Goal: Task Accomplishment & Management: Use online tool/utility

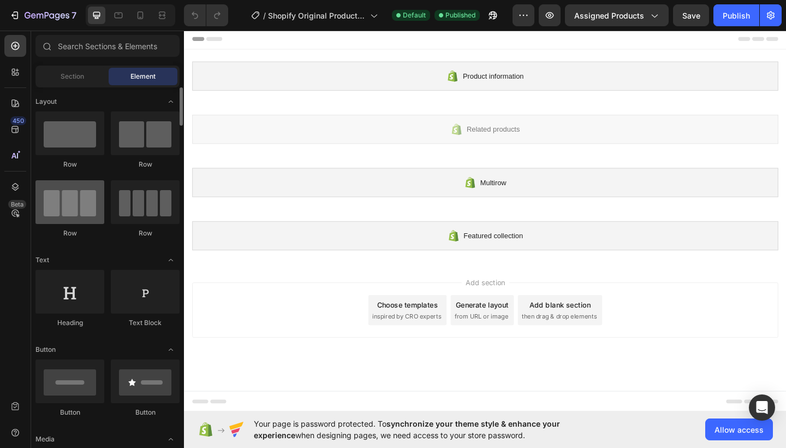
click at [77, 217] on div at bounding box center [69, 202] width 69 height 44
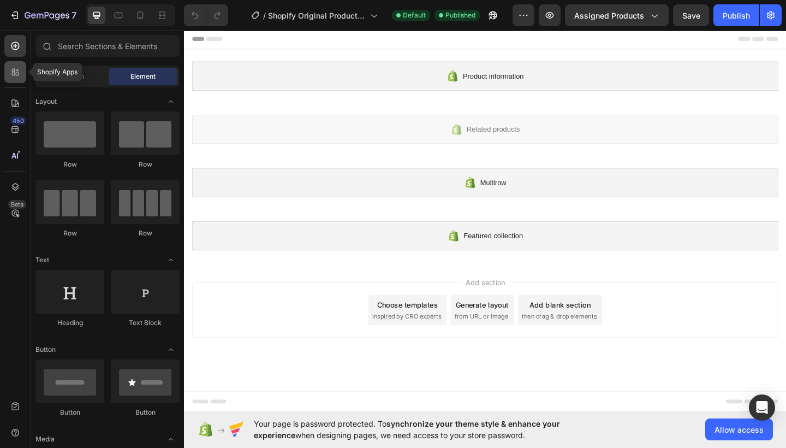
click at [16, 74] on icon at bounding box center [17, 74] width 3 height 3
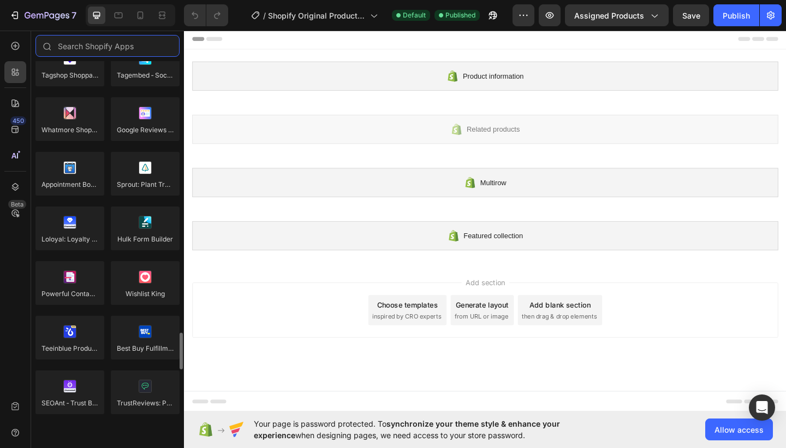
scroll to position [2631, 0]
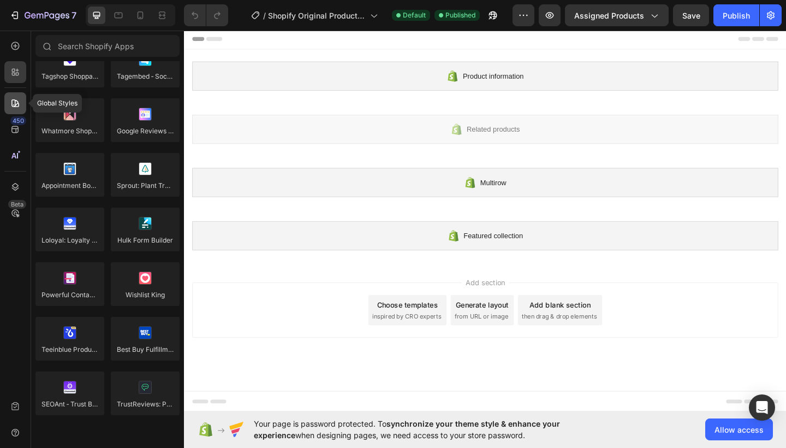
click at [20, 104] on icon at bounding box center [15, 103] width 11 height 11
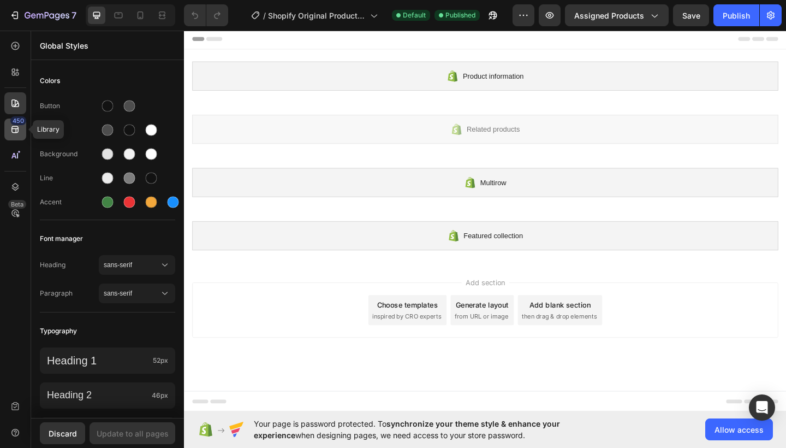
click at [12, 137] on div "450" at bounding box center [15, 129] width 22 height 22
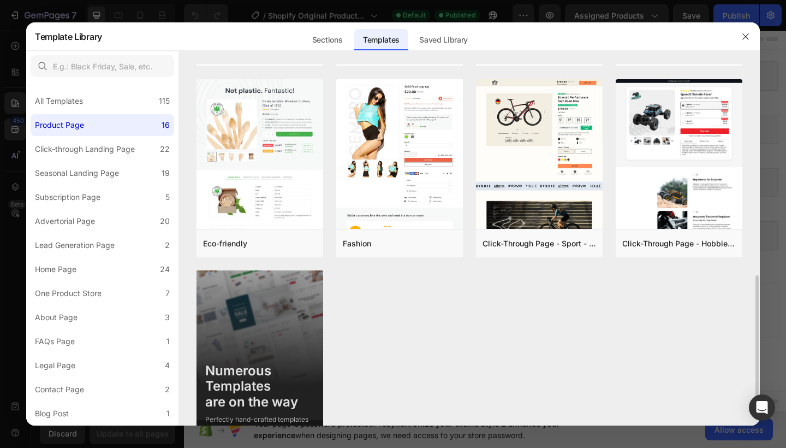
scroll to position [593, 0]
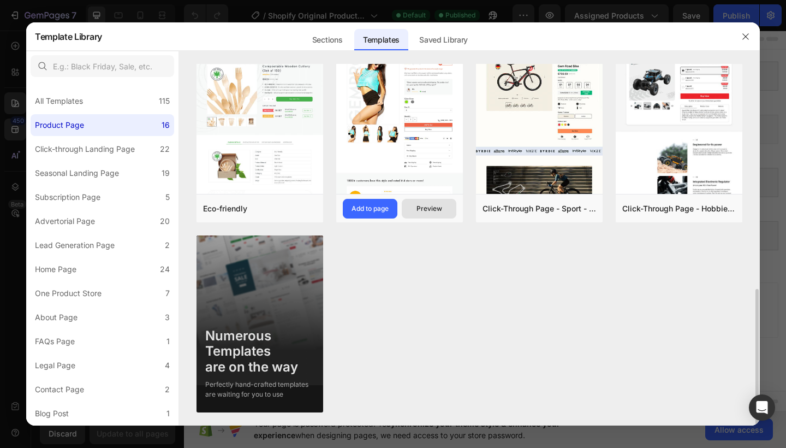
click at [429, 209] on div "Preview" at bounding box center [430, 209] width 26 height 10
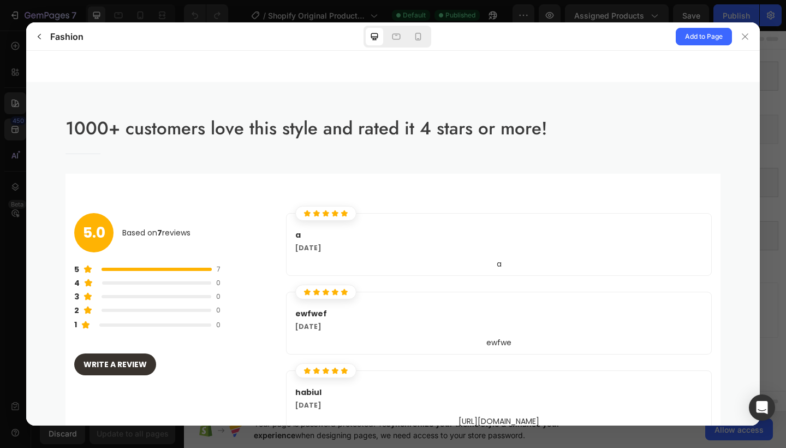
scroll to position [775, 0]
click at [745, 35] on icon at bounding box center [745, 36] width 9 height 9
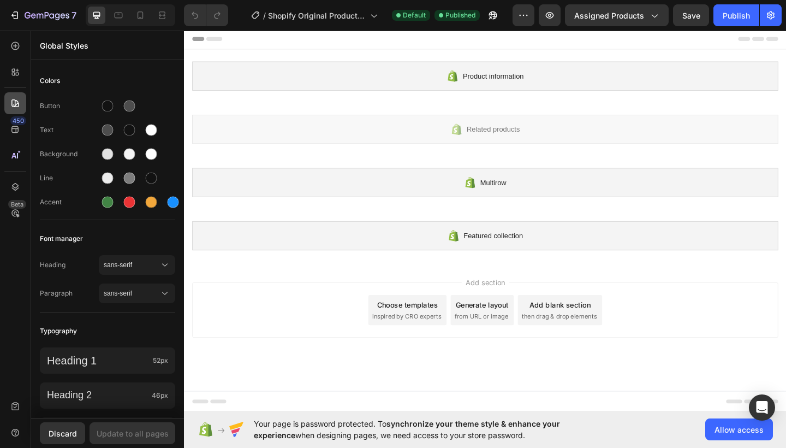
click at [13, 101] on icon at bounding box center [15, 103] width 11 height 11
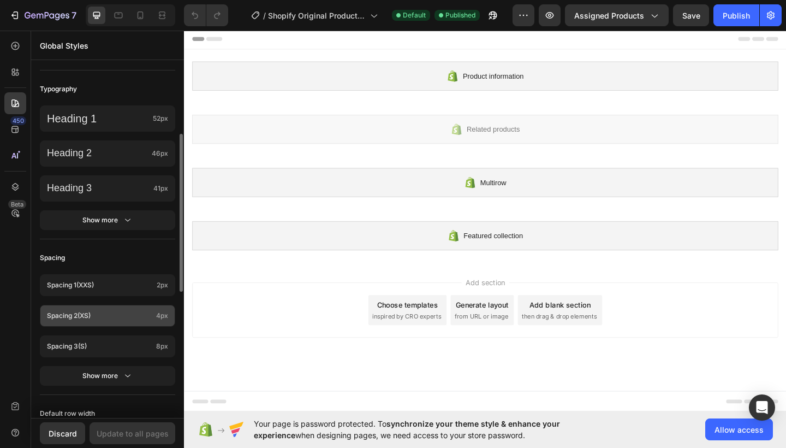
scroll to position [217, 0]
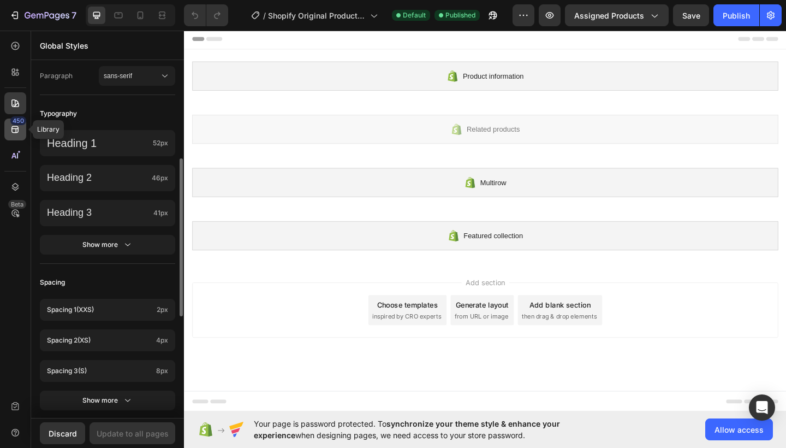
click at [17, 132] on icon at bounding box center [15, 129] width 11 height 11
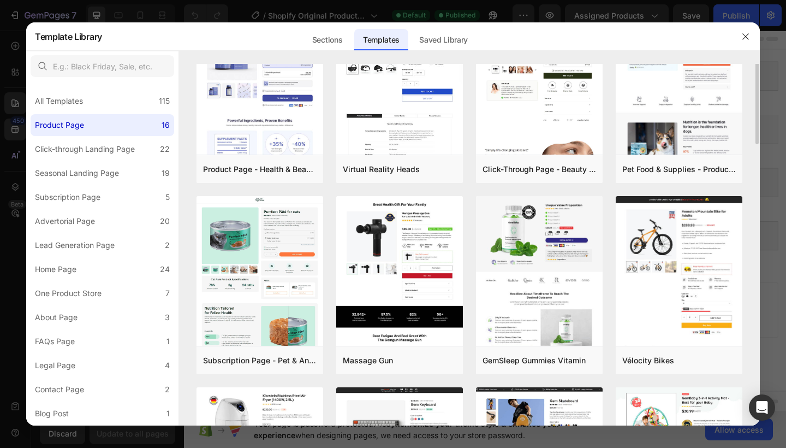
scroll to position [0, 0]
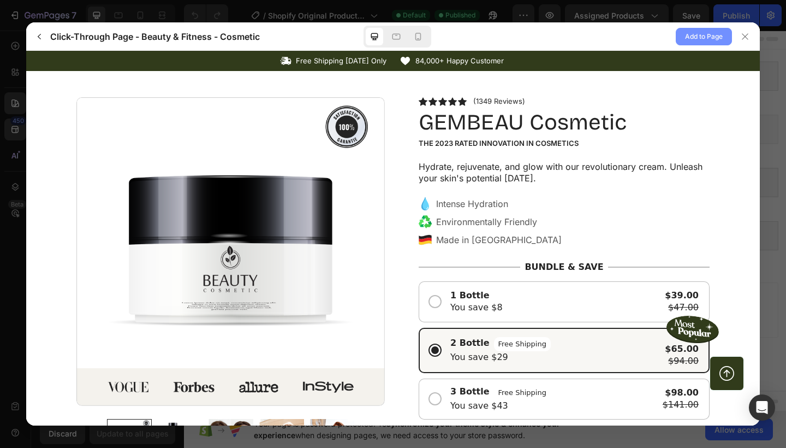
click at [703, 40] on span "Add to Page" at bounding box center [704, 36] width 38 height 13
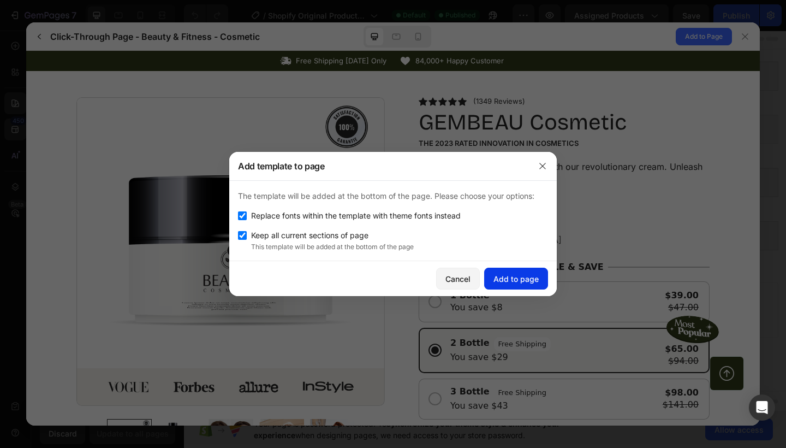
click at [531, 275] on div "Add to page" at bounding box center [516, 278] width 45 height 11
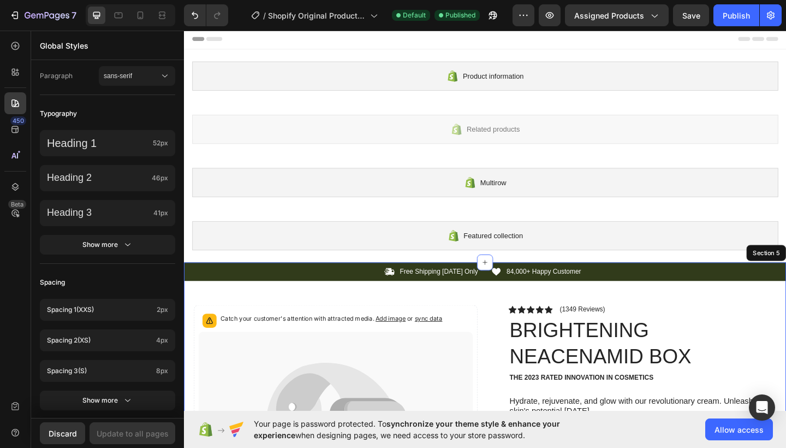
scroll to position [254, 0]
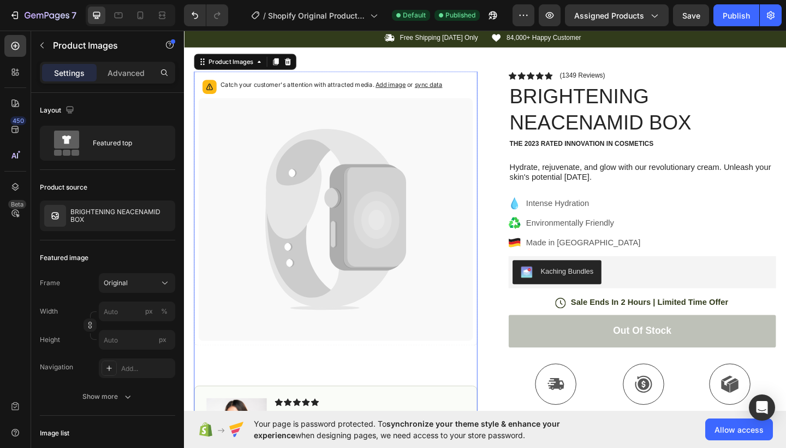
click at [251, 72] on div "Product Images" at bounding box center [250, 64] width 111 height 17
click at [249, 69] on div "Product Images" at bounding box center [235, 65] width 53 height 10
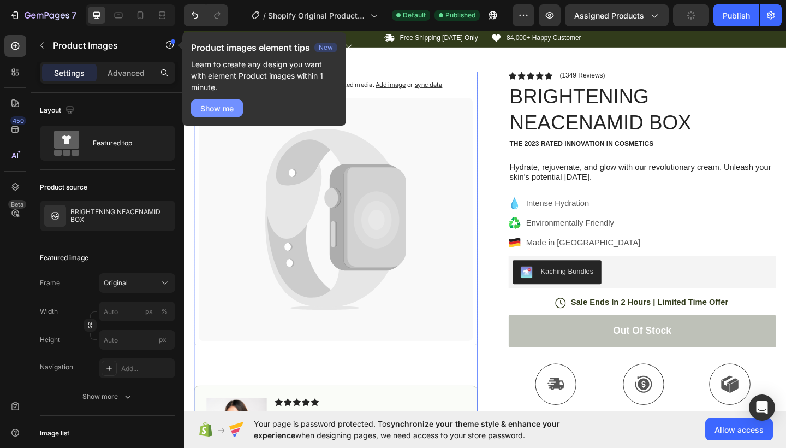
click at [227, 108] on div "Show me" at bounding box center [216, 108] width 33 height 11
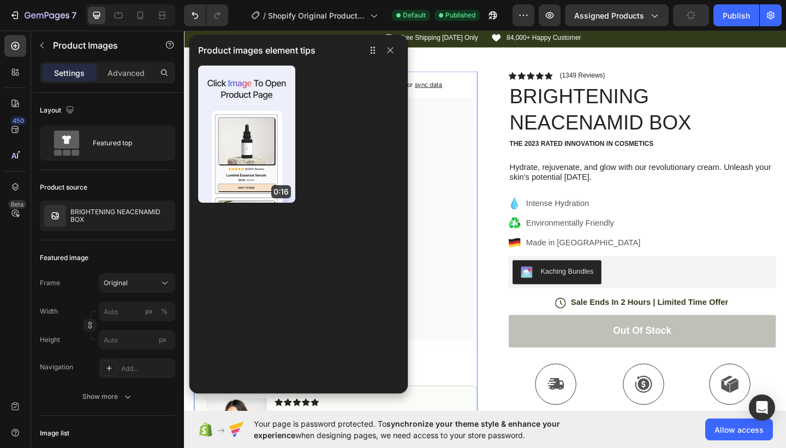
click at [268, 54] on p "Product images element tips" at bounding box center [256, 50] width 117 height 13
click at [370, 50] on icon "button" at bounding box center [373, 50] width 9 height 9
click at [389, 50] on icon "button" at bounding box center [390, 50] width 9 height 9
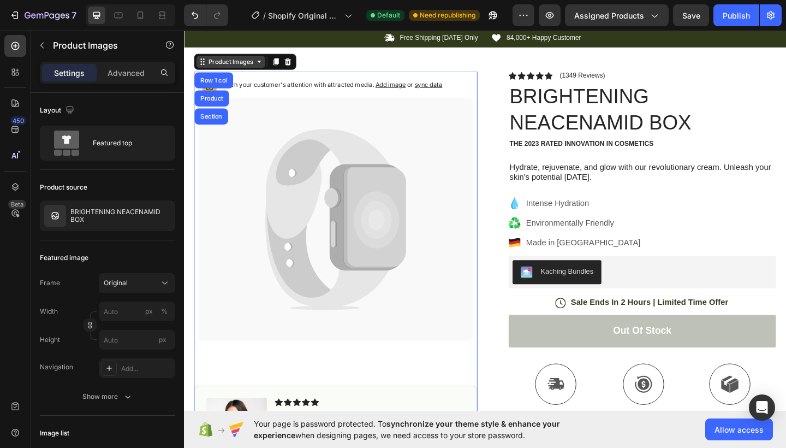
click at [253, 69] on div "Product Images" at bounding box center [235, 65] width 53 height 10
click at [260, 70] on div "Product Images" at bounding box center [235, 64] width 75 height 13
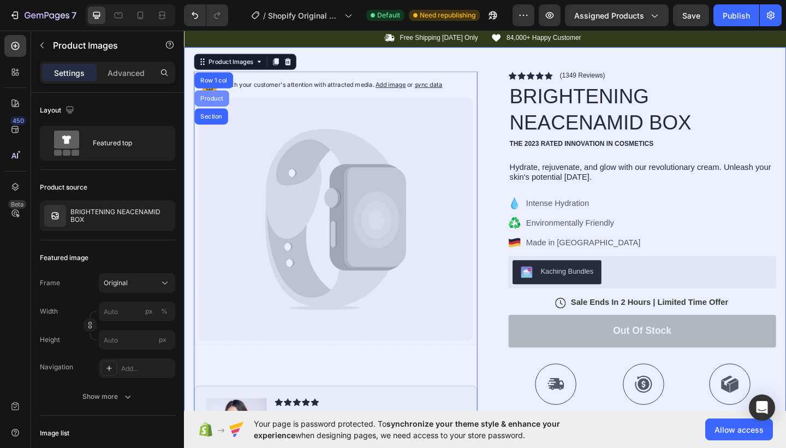
click at [222, 101] on div "Product" at bounding box center [214, 104] width 38 height 17
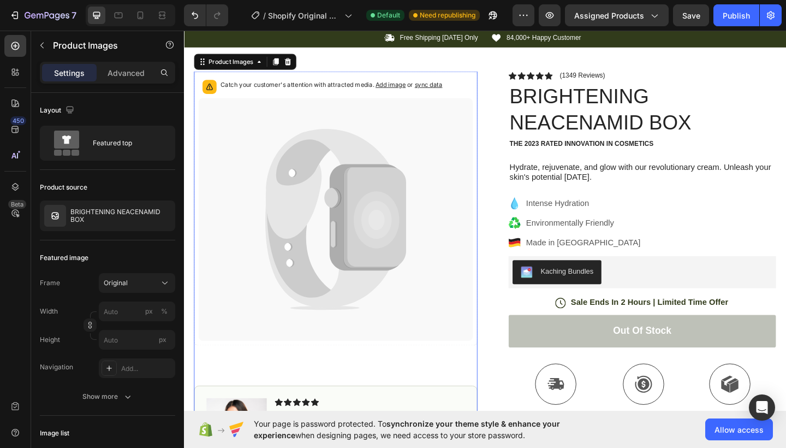
click at [326, 235] on icon at bounding box center [349, 236] width 299 height 264
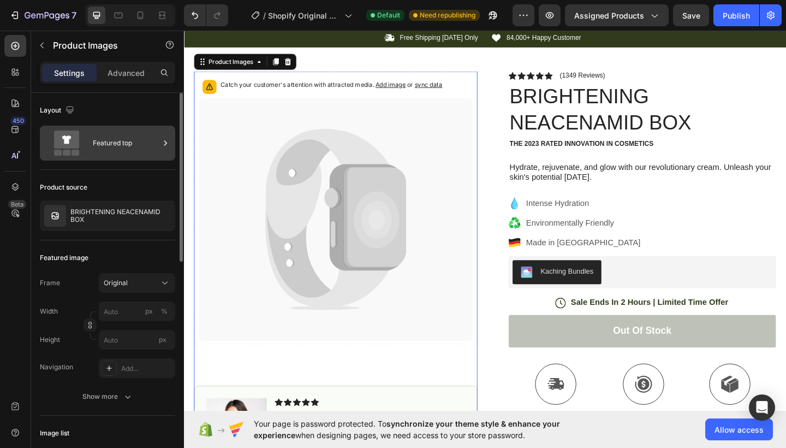
click at [111, 146] on div "Featured top" at bounding box center [126, 142] width 67 height 25
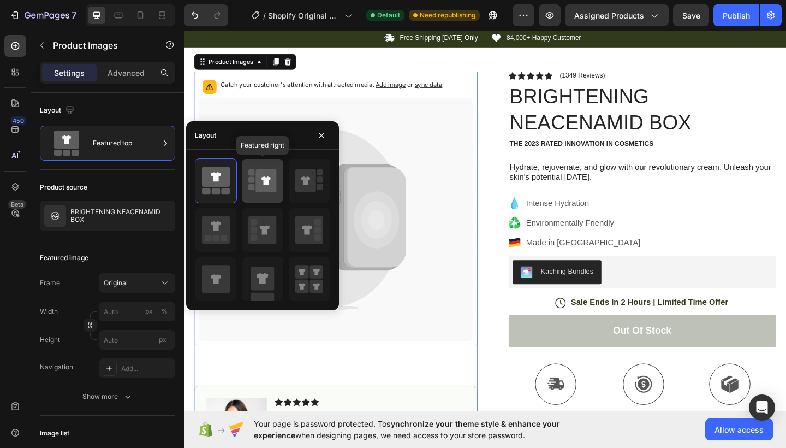
click at [259, 191] on icon at bounding box center [266, 180] width 21 height 23
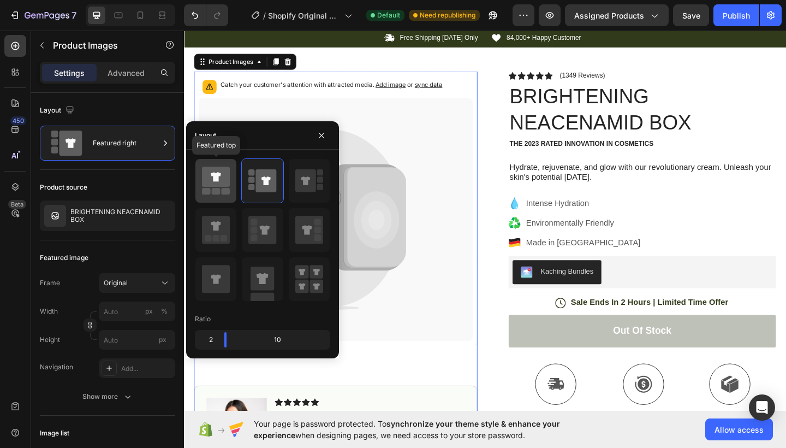
click at [222, 188] on icon at bounding box center [216, 180] width 28 height 31
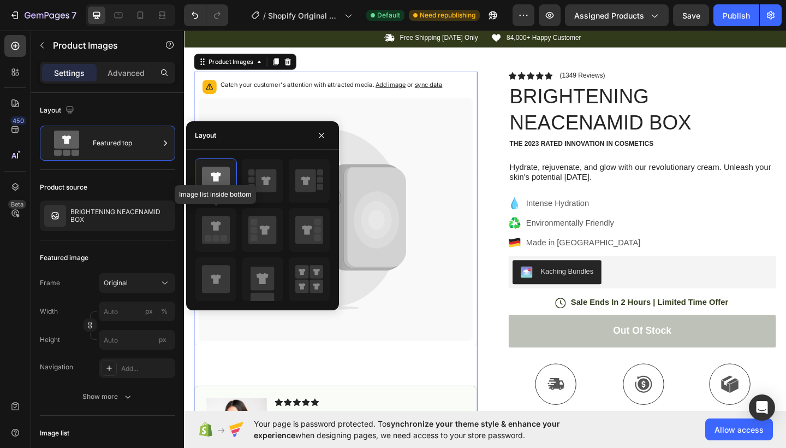
click at [228, 203] on div "Image list inside bottom" at bounding box center [262, 229] width 135 height 143
click at [321, 130] on button "button" at bounding box center [321, 135] width 17 height 17
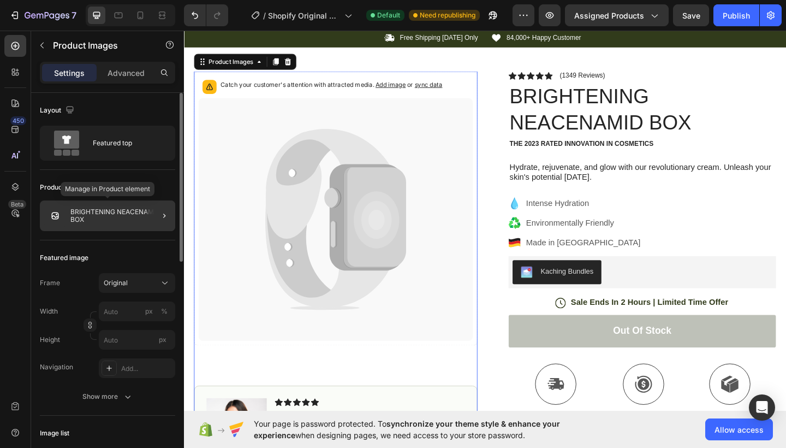
click at [131, 219] on p "BRIGHTENING NEACENAMID BOX" at bounding box center [120, 215] width 100 height 15
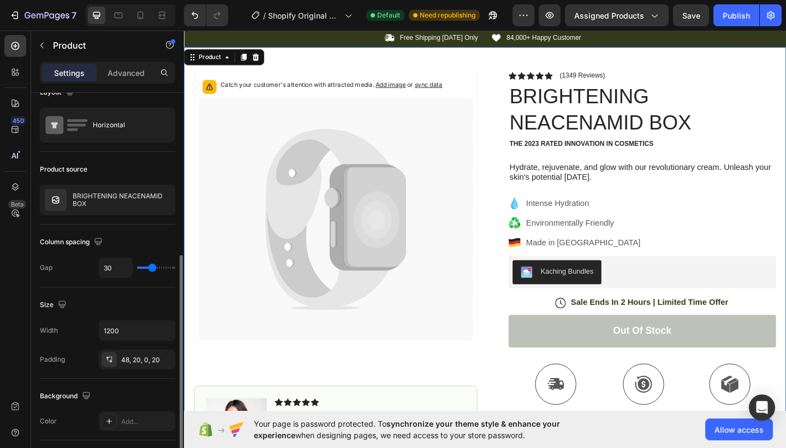
scroll to position [0, 0]
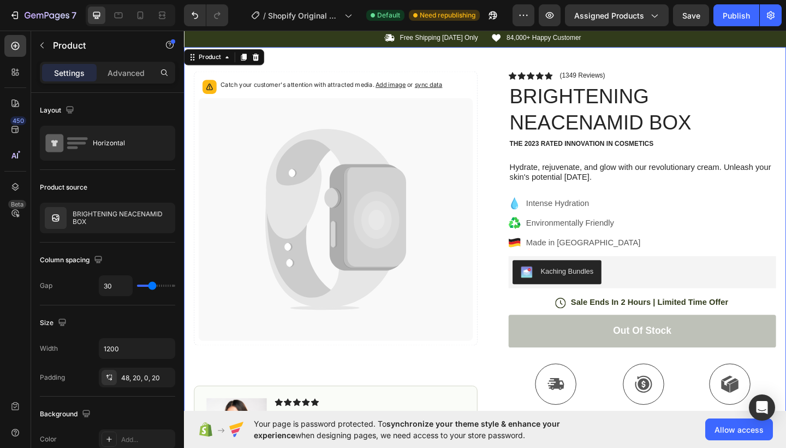
click at [74, 67] on p "Settings" at bounding box center [69, 72] width 31 height 11
click at [75, 47] on p "Product" at bounding box center [99, 45] width 93 height 13
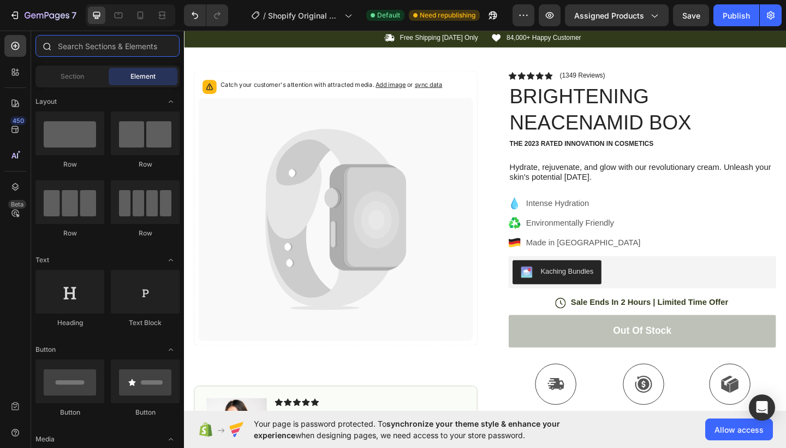
click at [102, 50] on input "text" at bounding box center [107, 46] width 144 height 22
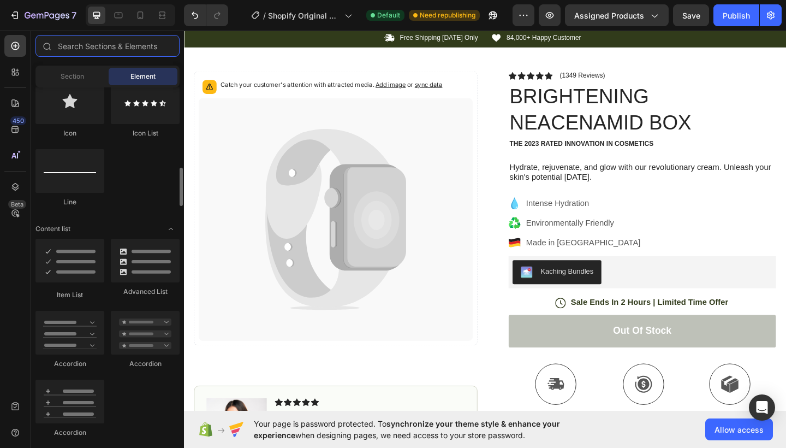
scroll to position [734, 0]
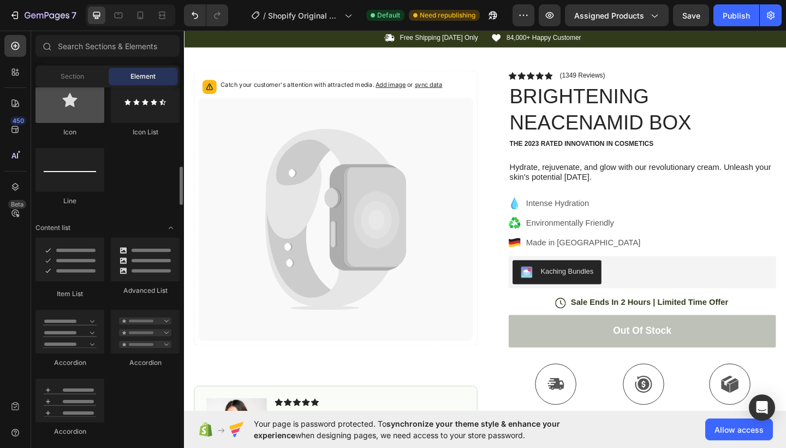
click at [83, 99] on div at bounding box center [69, 101] width 69 height 44
click at [73, 81] on span "Section" at bounding box center [72, 77] width 23 height 10
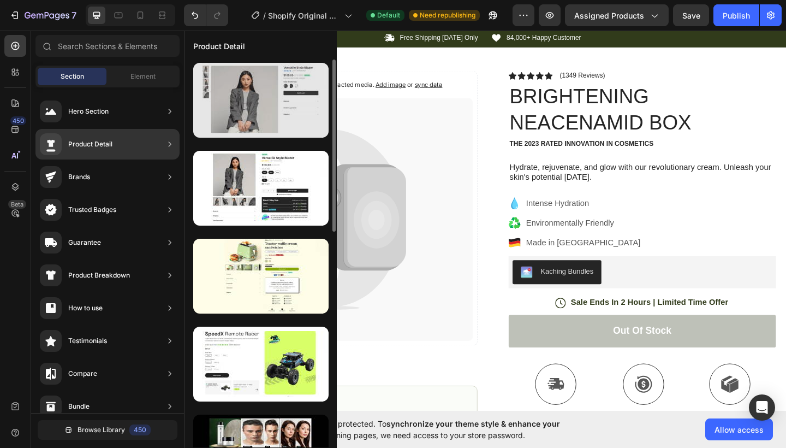
click at [250, 110] on div at bounding box center [260, 100] width 135 height 75
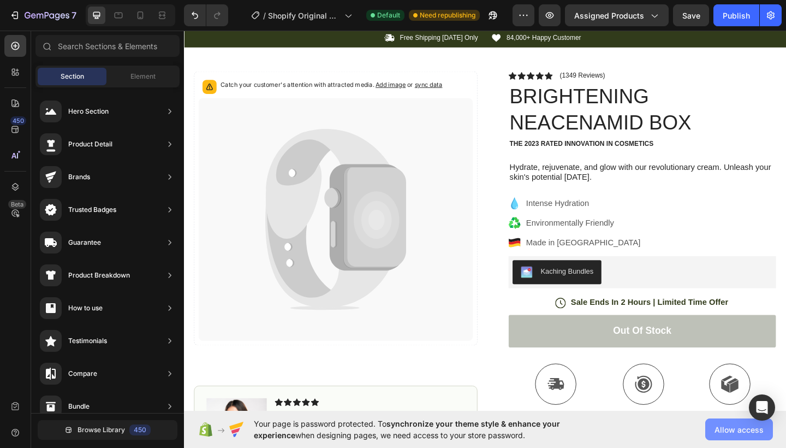
click at [740, 427] on span "Allow access" at bounding box center [739, 429] width 49 height 11
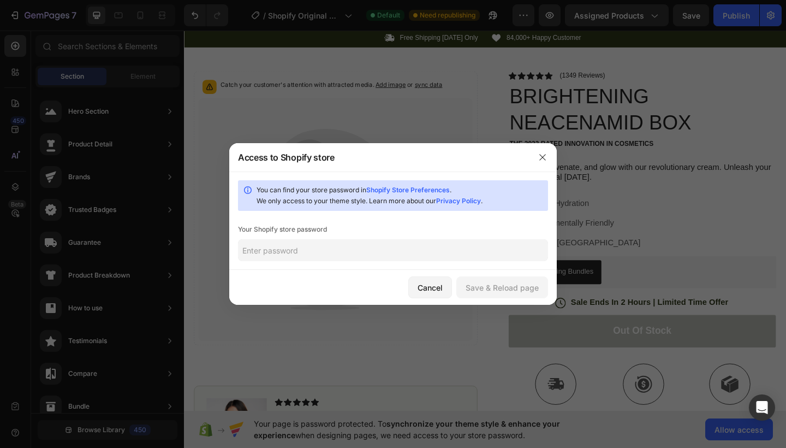
click at [444, 241] on input "text" at bounding box center [393, 250] width 310 height 22
type input "Eluonilus"
click at [502, 286] on div "Save & Reload page" at bounding box center [502, 287] width 73 height 11
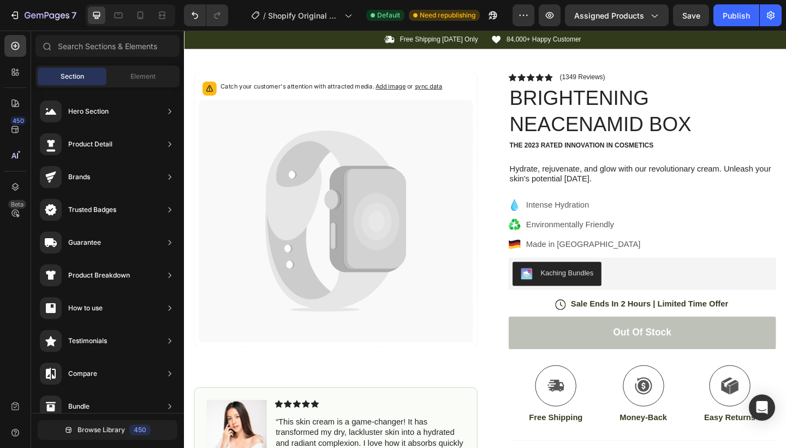
scroll to position [0, 0]
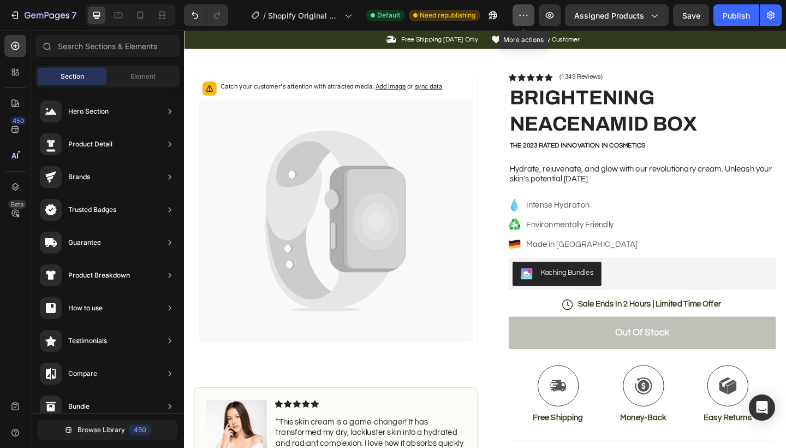
click at [531, 16] on button "button" at bounding box center [524, 15] width 22 height 22
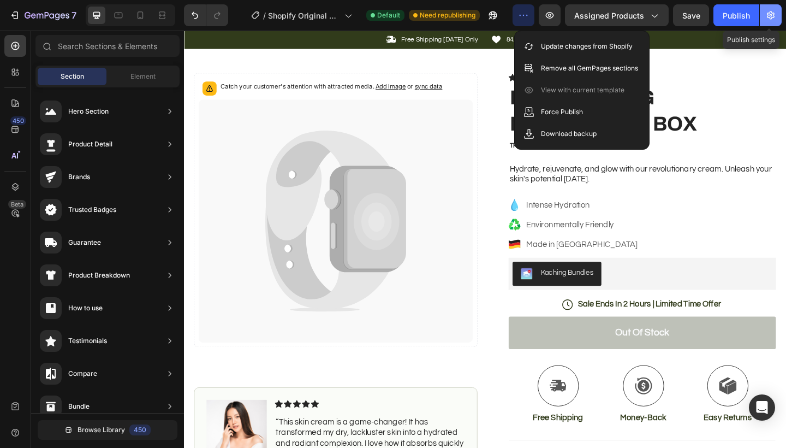
click at [771, 14] on icon "button" at bounding box center [771, 15] width 11 height 11
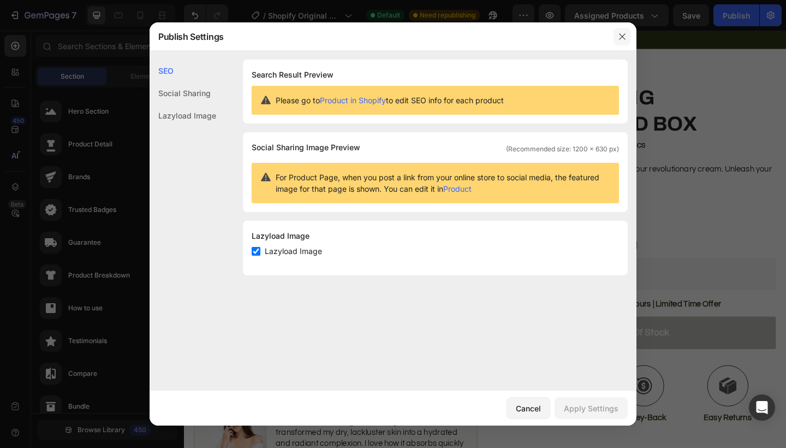
click at [622, 35] on icon "button" at bounding box center [622, 36] width 9 height 9
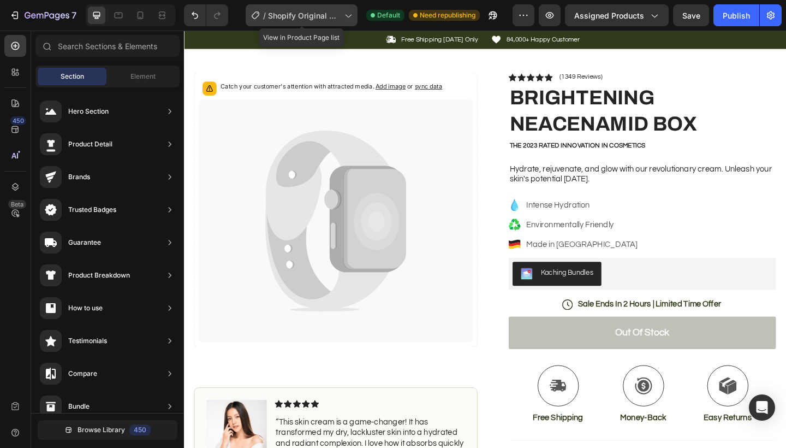
click at [346, 16] on icon at bounding box center [347, 15] width 11 height 11
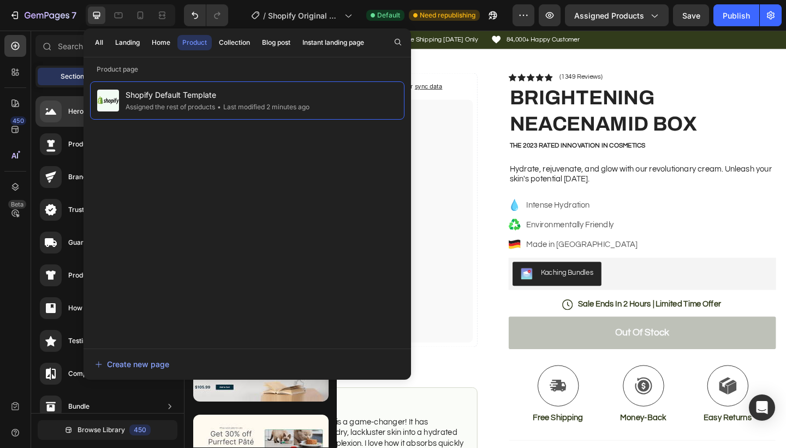
click at [70, 111] on div "Hero Section" at bounding box center [88, 111] width 40 height 11
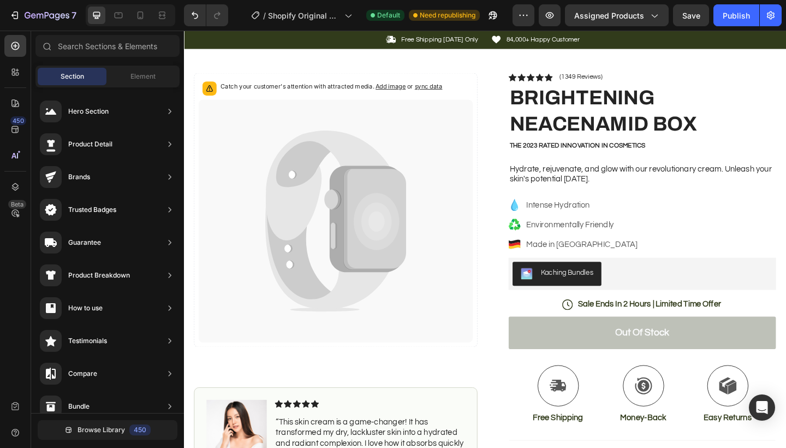
click at [84, 77] on div "Section" at bounding box center [72, 76] width 69 height 17
click at [135, 79] on span "Element" at bounding box center [142, 77] width 25 height 10
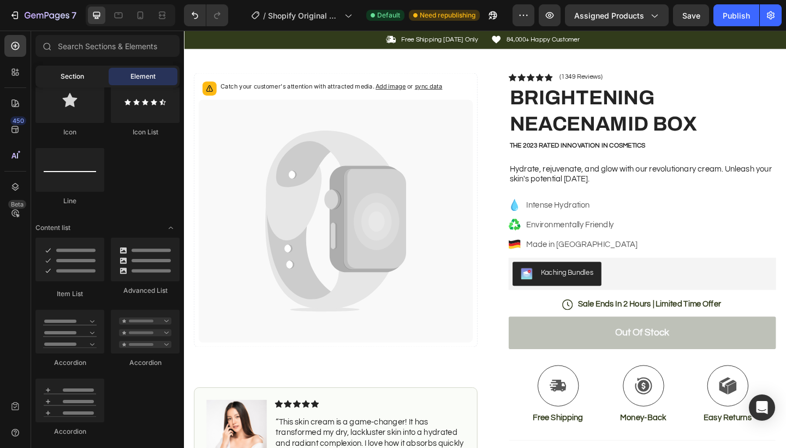
click at [82, 76] on span "Section" at bounding box center [72, 77] width 23 height 10
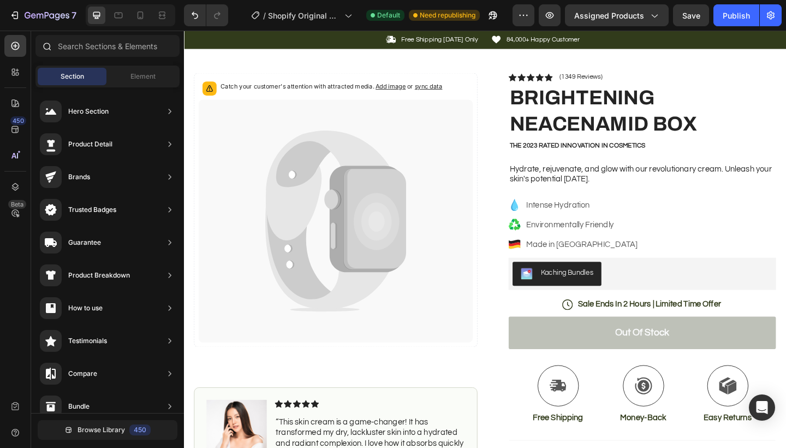
click at [50, 49] on icon at bounding box center [48, 47] width 8 height 8
click at [88, 49] on input "text" at bounding box center [107, 46] width 144 height 22
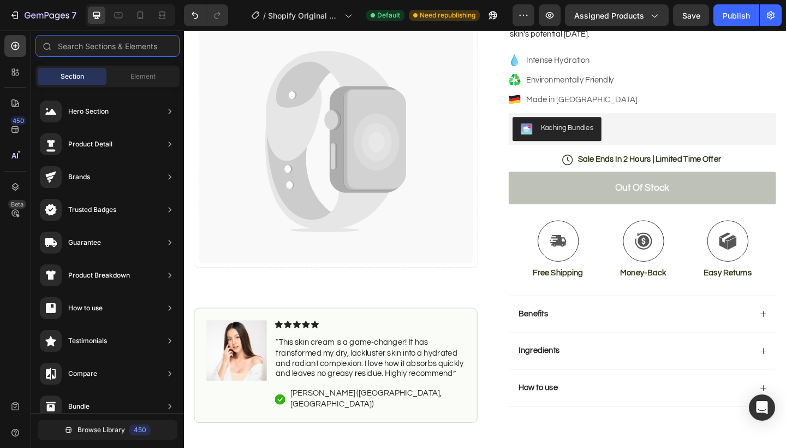
scroll to position [412, 0]
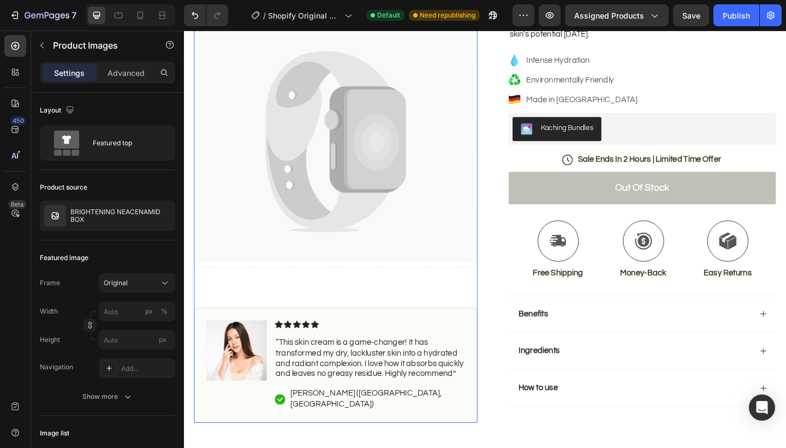
click at [409, 183] on icon at bounding box center [394, 152] width 50 height 62
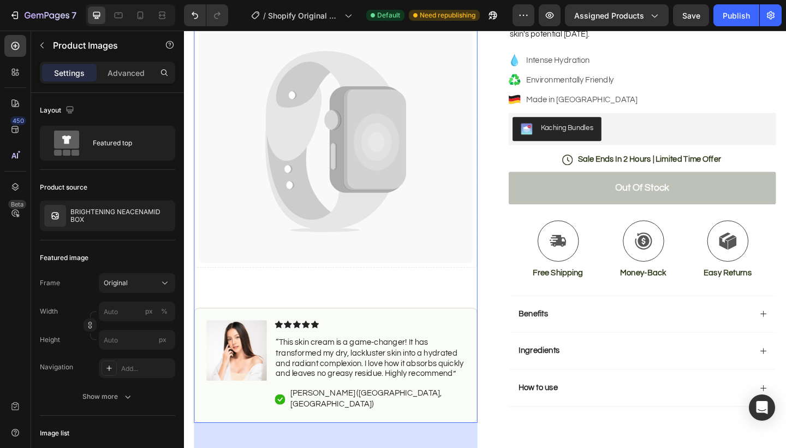
click at [285, 5] on icon at bounding box center [284, 1] width 6 height 8
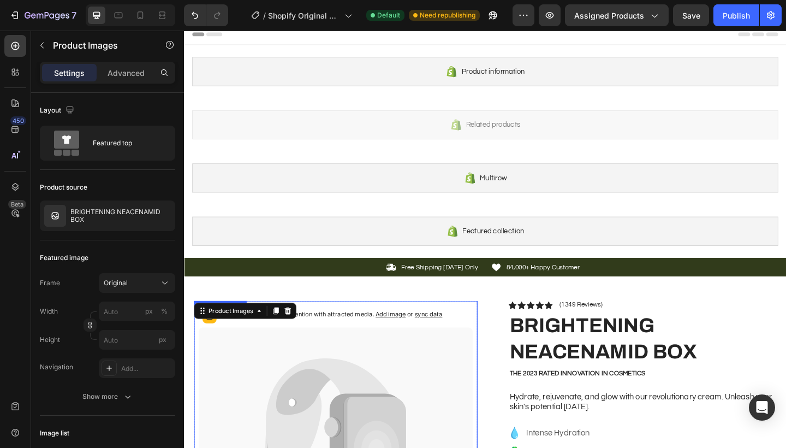
scroll to position [2, 0]
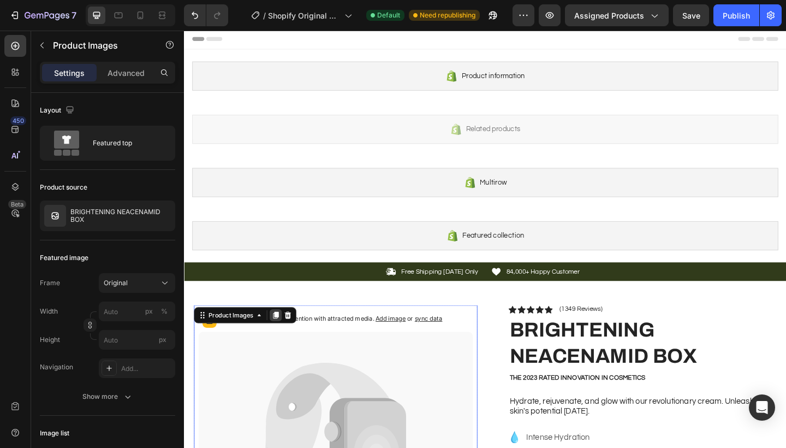
click at [285, 341] on icon at bounding box center [284, 340] width 6 height 8
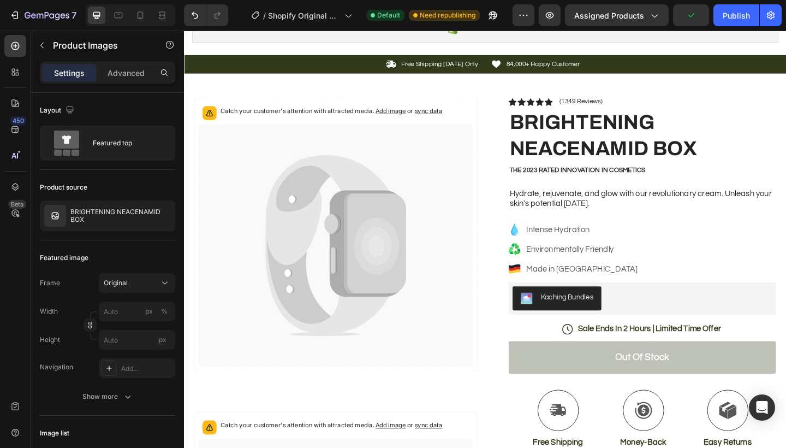
scroll to position [226, 0]
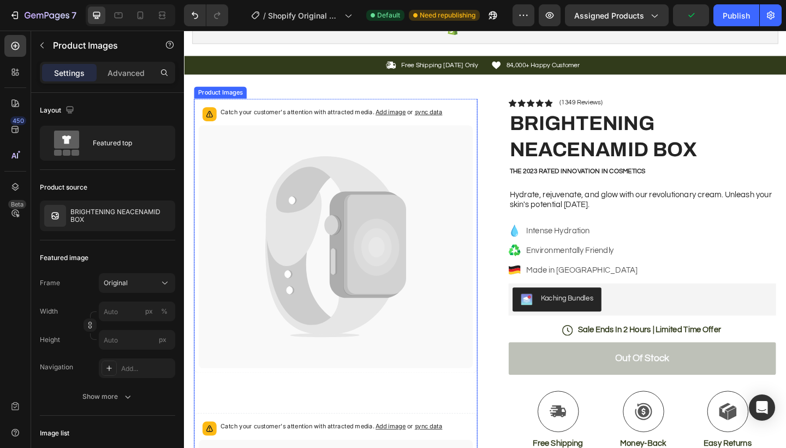
click at [439, 198] on icon at bounding box center [349, 266] width 299 height 264
click at [237, 96] on div "Product Images" at bounding box center [235, 95] width 53 height 10
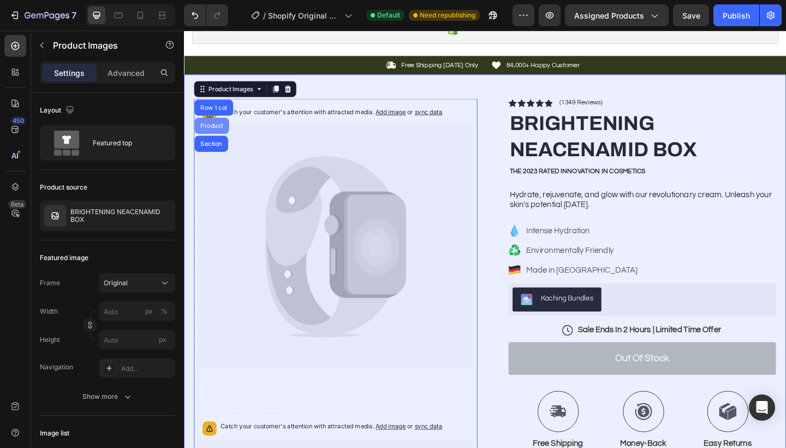
click at [212, 130] on div "Product" at bounding box center [214, 134] width 38 height 17
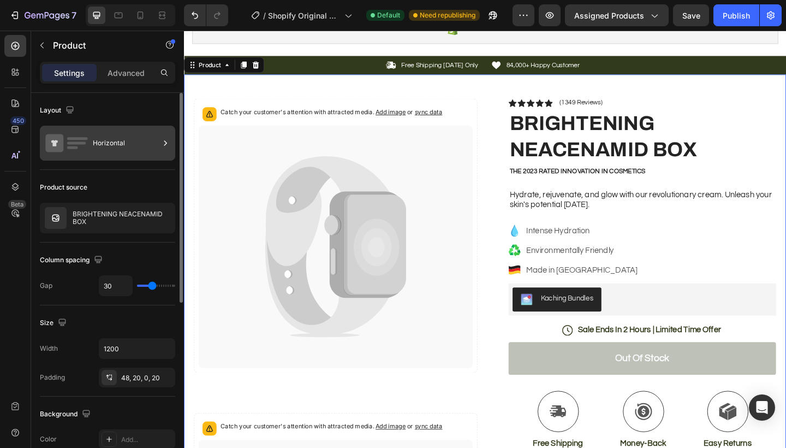
click at [47, 142] on icon at bounding box center [54, 143] width 18 height 18
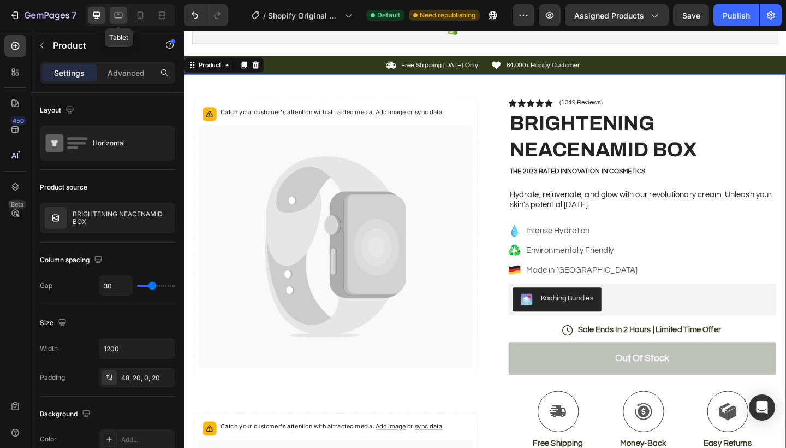
click at [115, 13] on icon at bounding box center [118, 15] width 11 height 11
type input "100%"
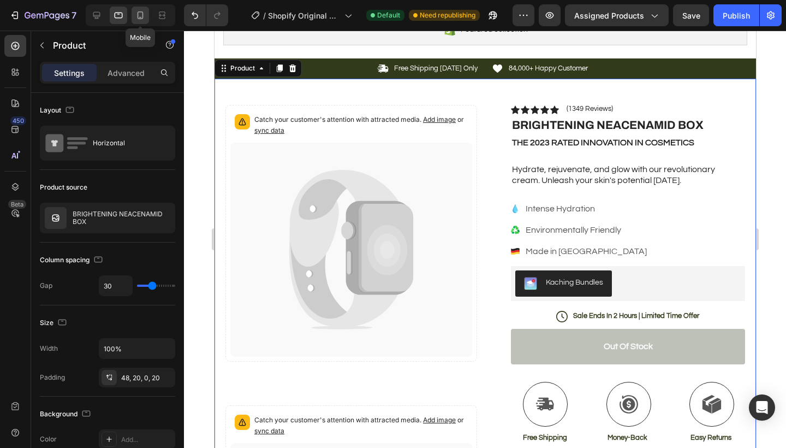
scroll to position [236, 0]
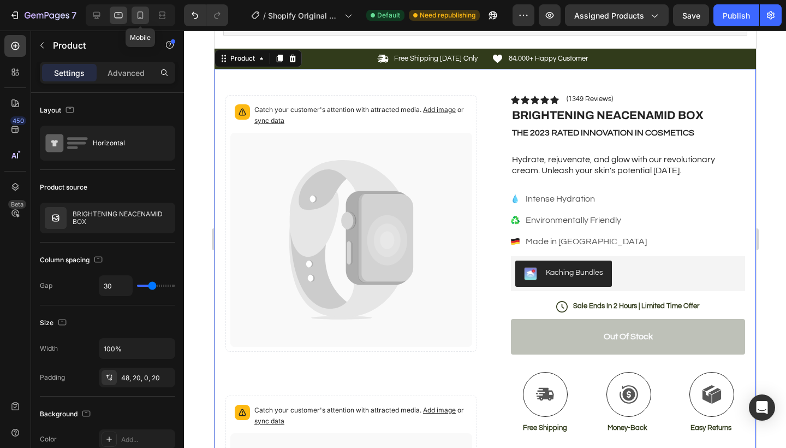
click at [144, 14] on icon at bounding box center [140, 15] width 11 height 11
type input "0"
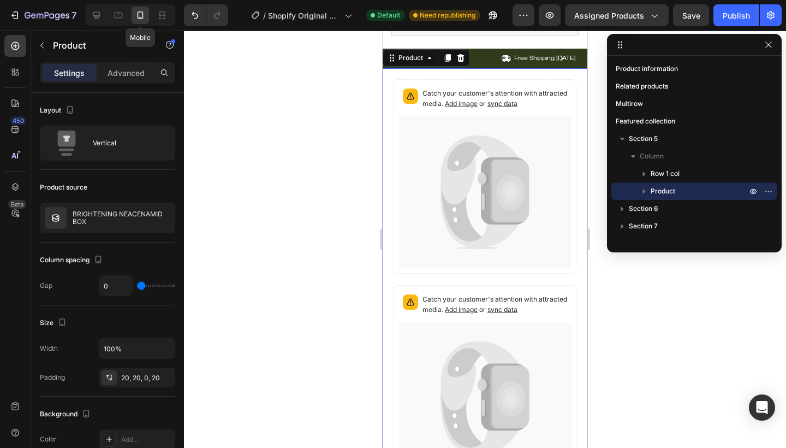
scroll to position [235, 0]
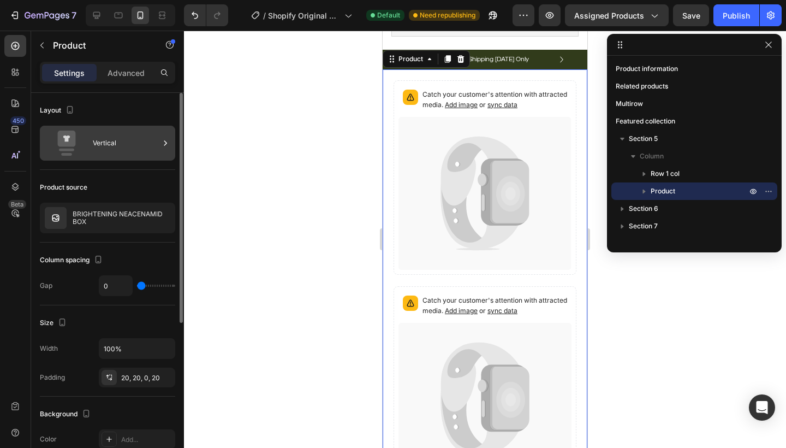
click at [71, 154] on rect at bounding box center [66, 154] width 11 height 3
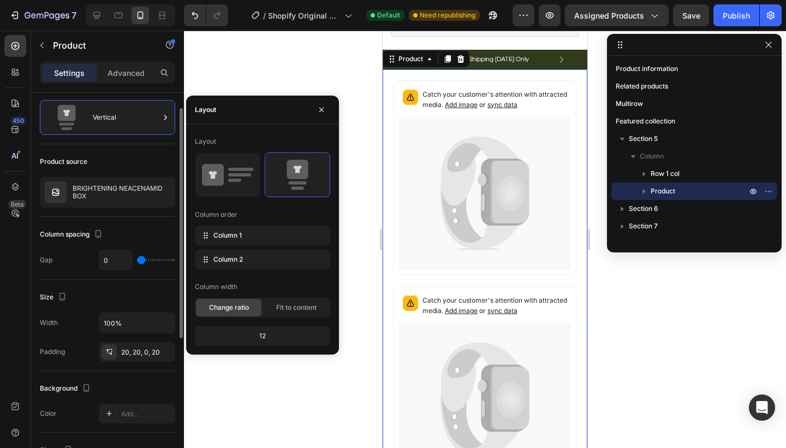
scroll to position [0, 0]
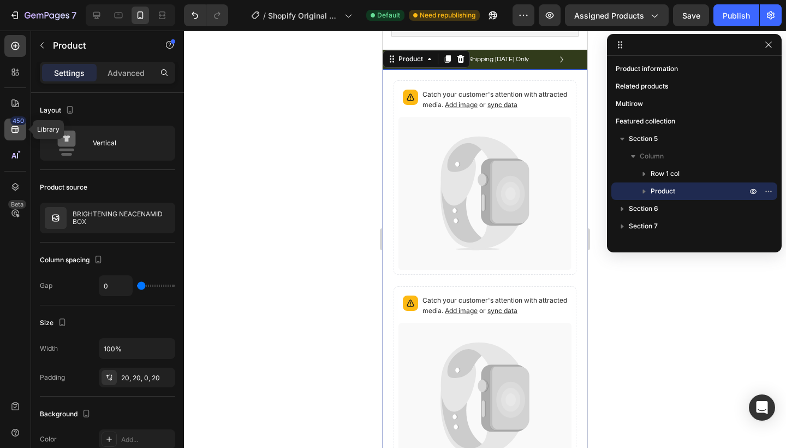
click at [16, 133] on icon at bounding box center [14, 129] width 7 height 7
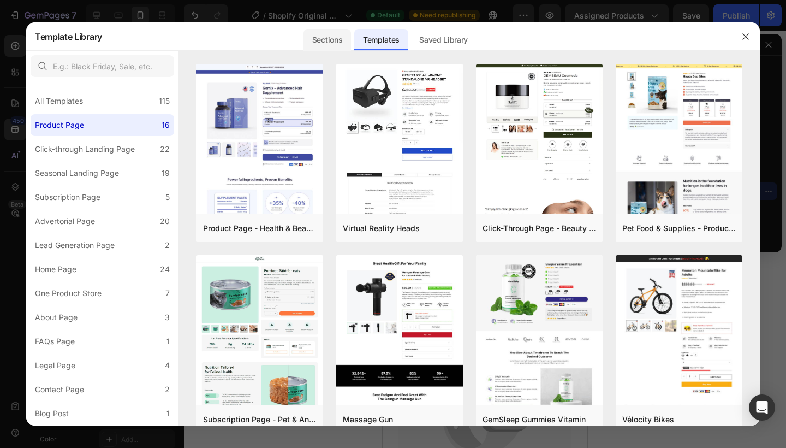
click at [326, 41] on div "Sections" at bounding box center [328, 40] width 48 height 22
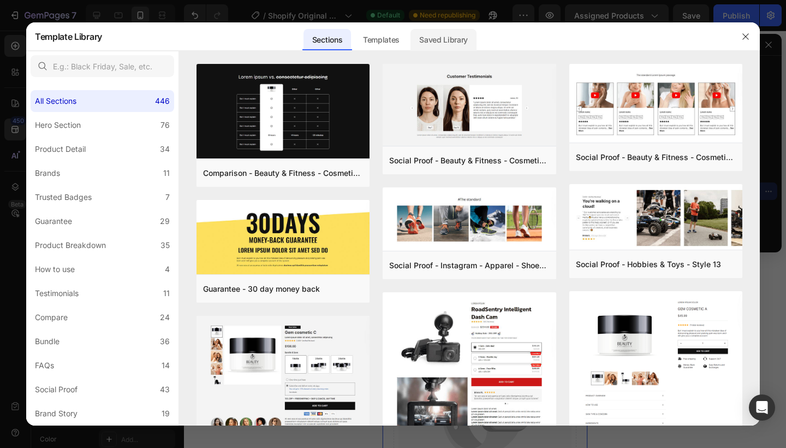
click at [453, 39] on div "Saved Library" at bounding box center [444, 40] width 66 height 22
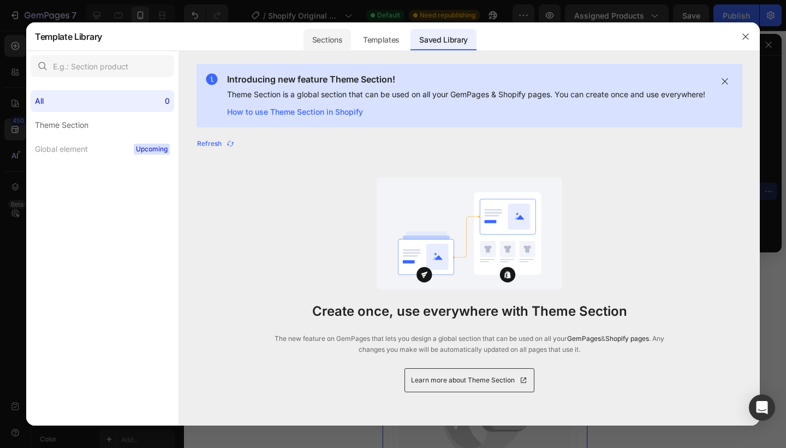
click at [339, 38] on div "Sections" at bounding box center [328, 40] width 48 height 22
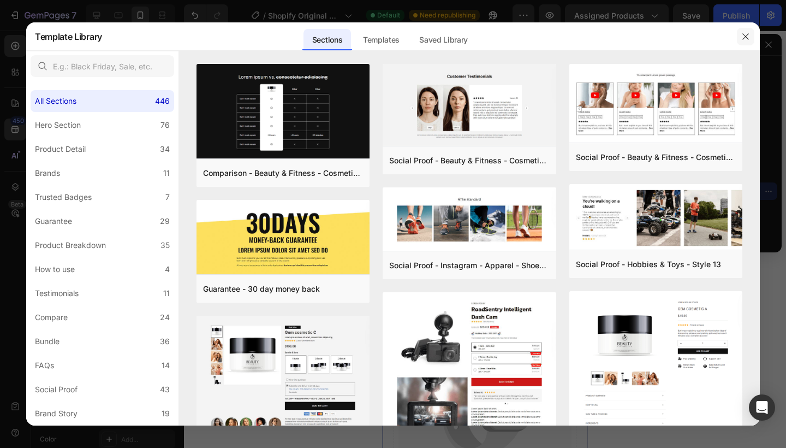
click at [746, 35] on icon "button" at bounding box center [745, 36] width 9 height 9
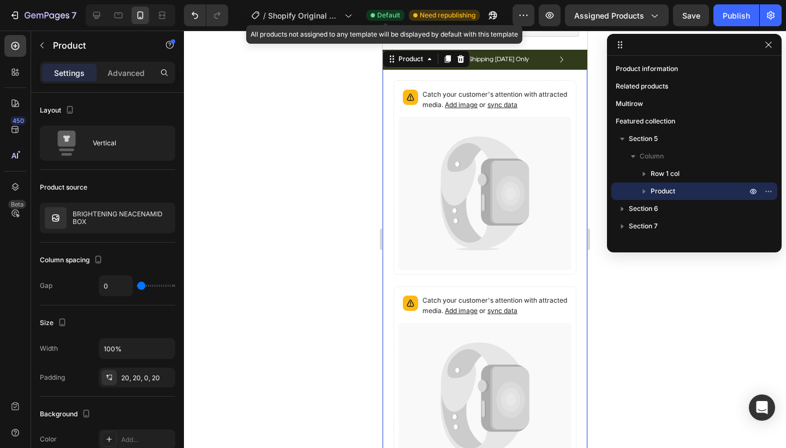
click at [383, 15] on span "Default" at bounding box center [388, 15] width 23 height 10
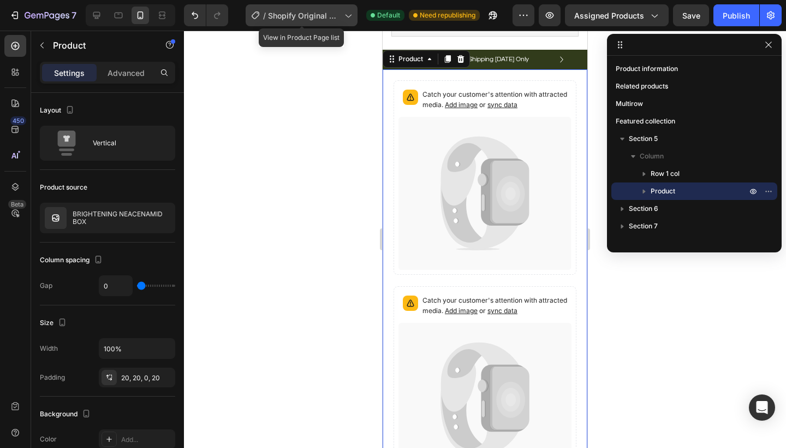
click at [308, 14] on span "Shopify Original Product Template" at bounding box center [304, 15] width 72 height 11
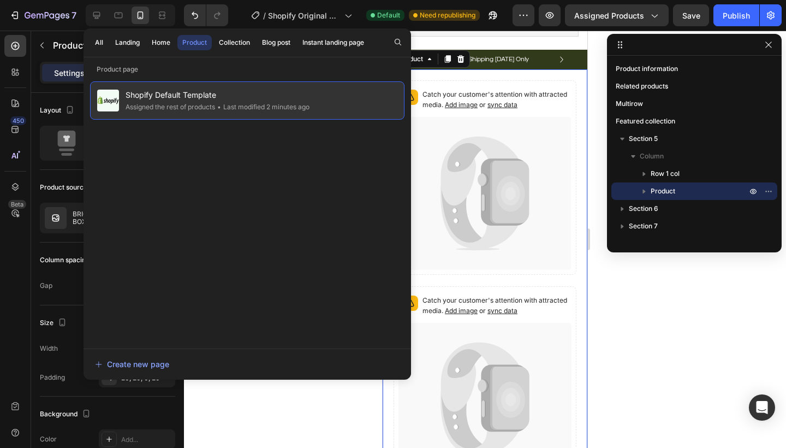
click at [197, 95] on span "Shopify Default Template" at bounding box center [218, 94] width 184 height 13
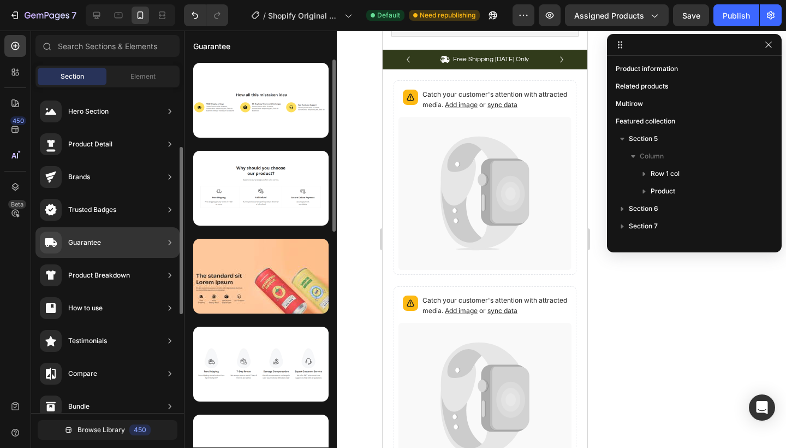
scroll to position [308, 0]
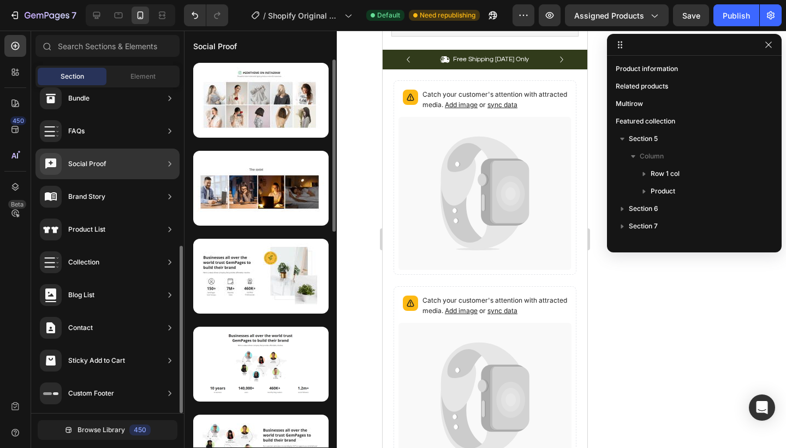
click at [79, 168] on div "Social Proof" at bounding box center [87, 163] width 38 height 11
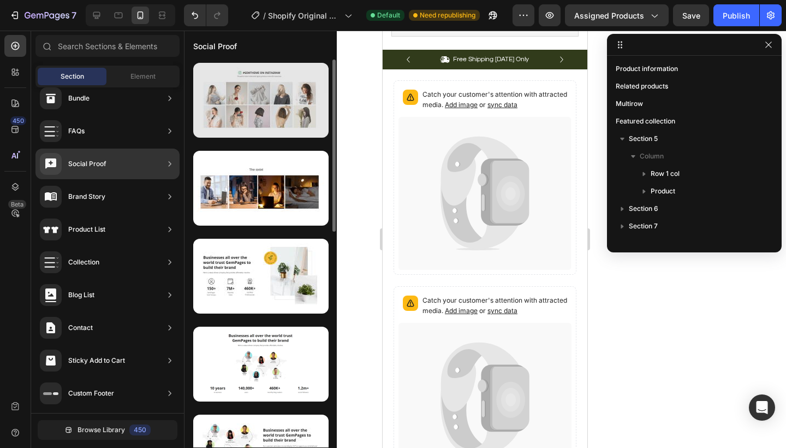
click at [248, 102] on div at bounding box center [260, 100] width 135 height 75
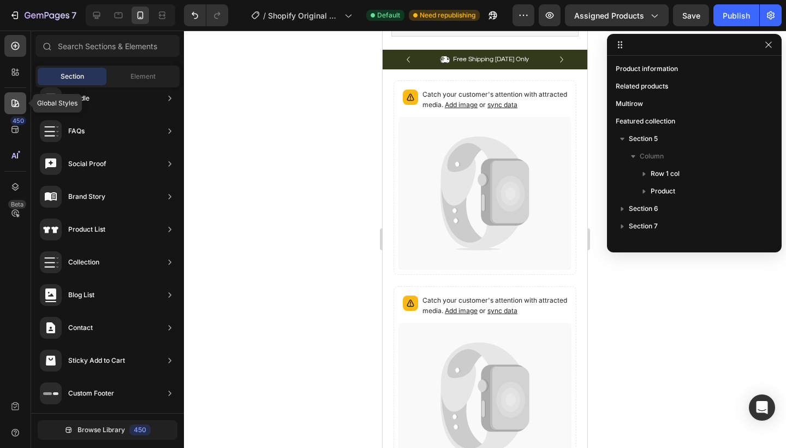
click at [20, 100] on icon at bounding box center [15, 103] width 11 height 11
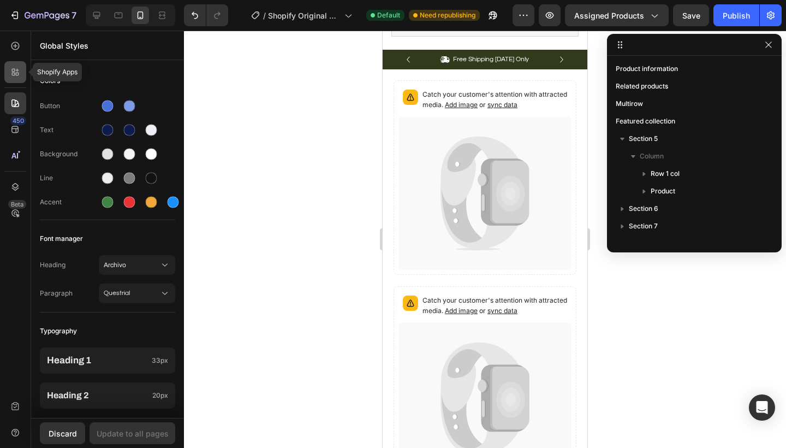
click at [16, 74] on icon at bounding box center [17, 74] width 3 height 3
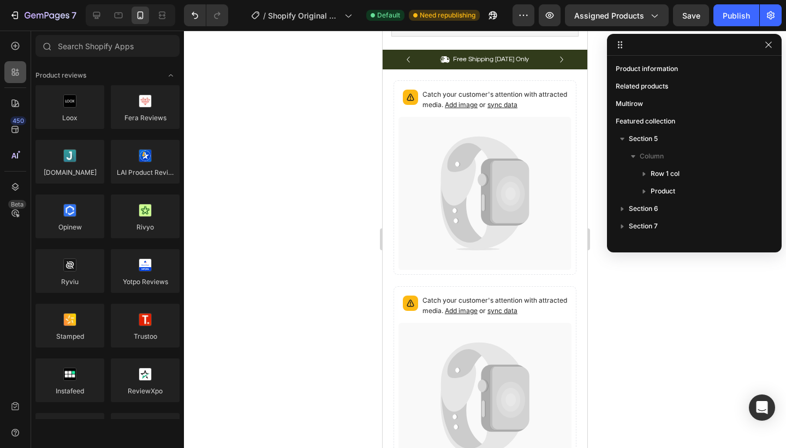
scroll to position [734, 0]
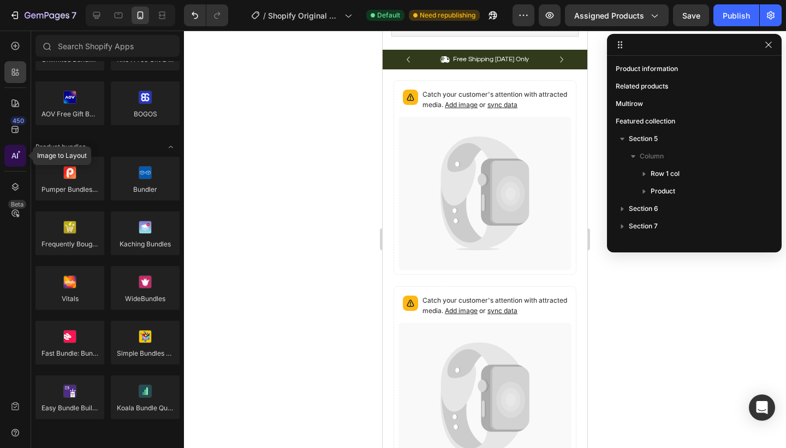
click at [16, 157] on icon at bounding box center [15, 155] width 11 height 11
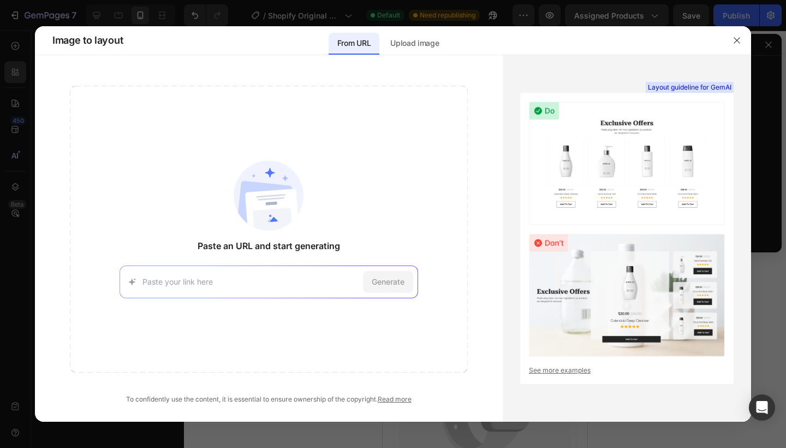
click at [216, 281] on input at bounding box center [251, 281] width 216 height 11
click at [739, 37] on icon "button" at bounding box center [737, 40] width 9 height 9
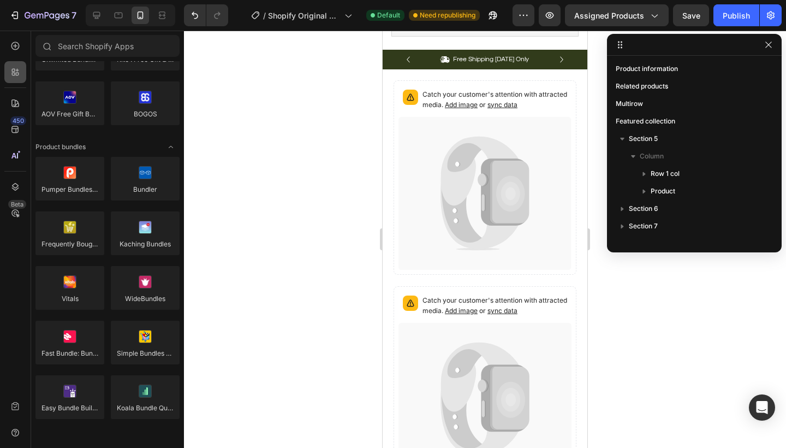
click at [13, 70] on icon at bounding box center [15, 72] width 11 height 11
click at [14, 103] on icon at bounding box center [15, 103] width 11 height 11
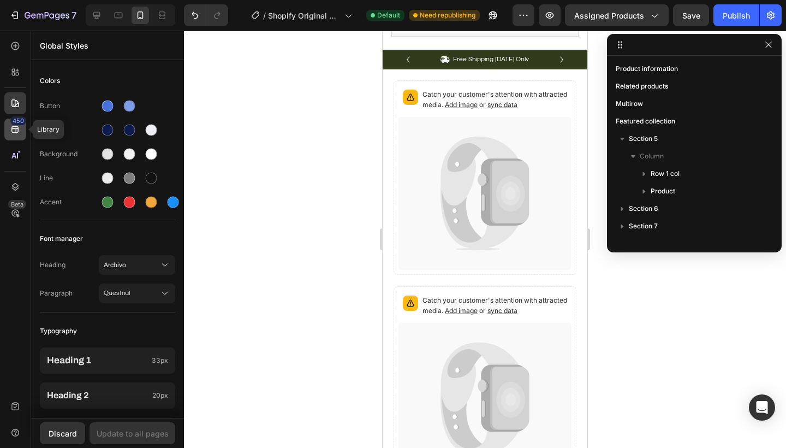
click at [14, 132] on icon at bounding box center [15, 129] width 11 height 11
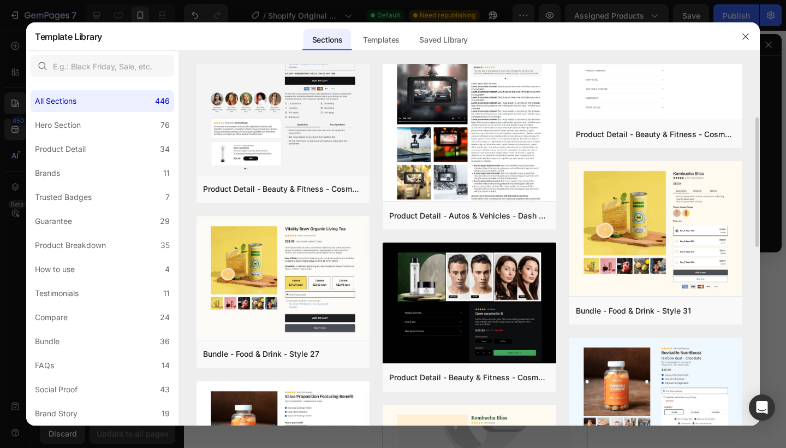
scroll to position [278, 0]
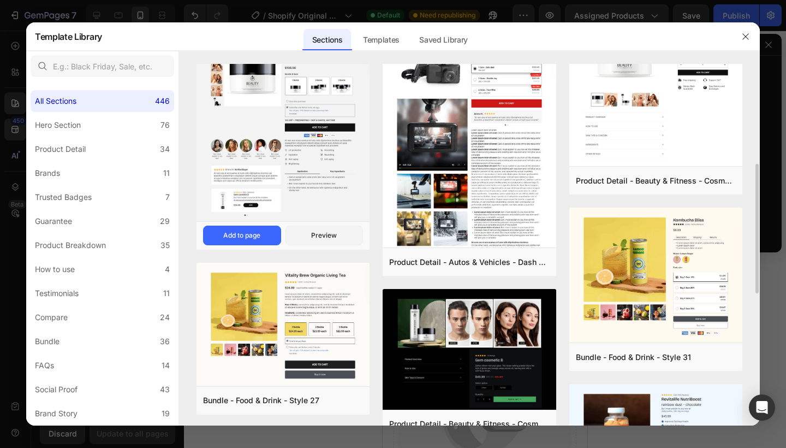
click at [299, 157] on img at bounding box center [283, 131] width 173 height 186
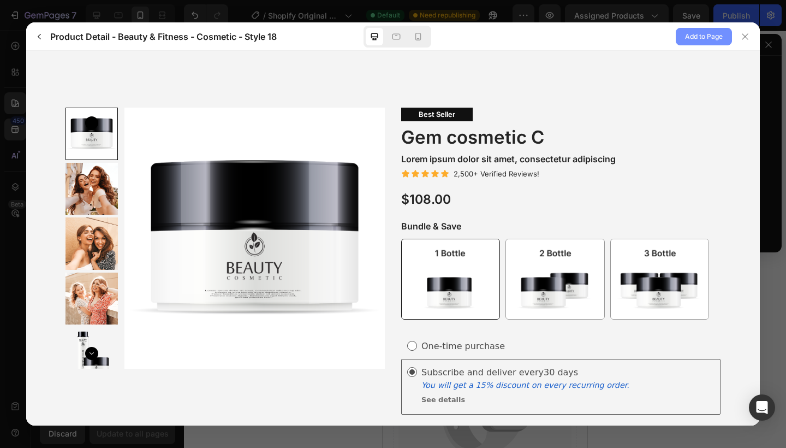
scroll to position [0, 0]
click at [705, 36] on span "Add to Page" at bounding box center [704, 36] width 38 height 13
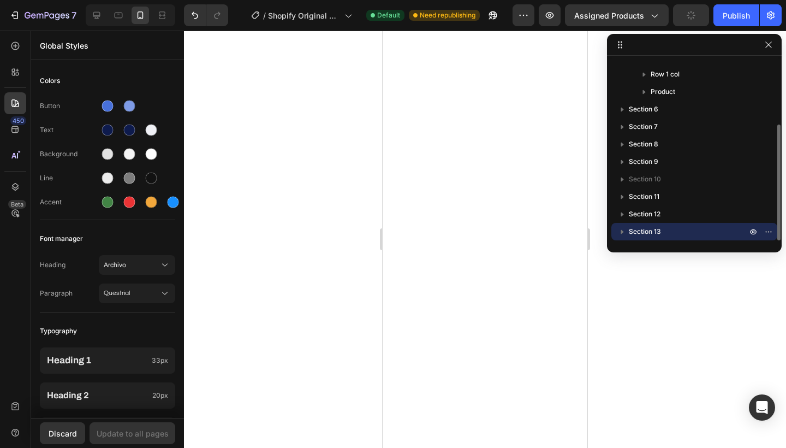
scroll to position [4124, 0]
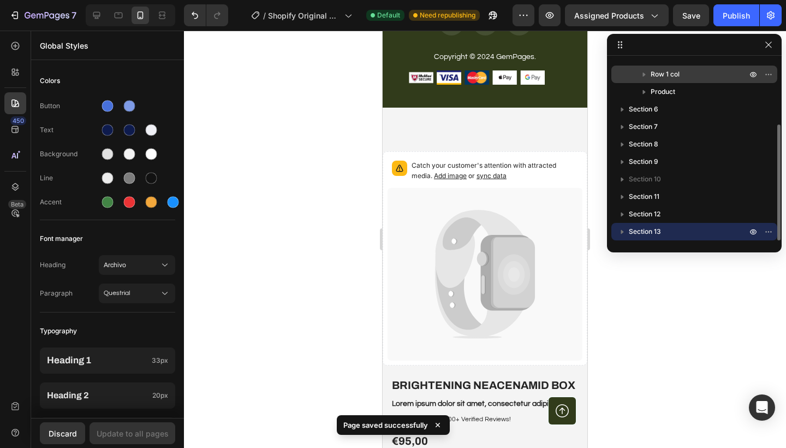
click at [661, 78] on span "Row 1 col" at bounding box center [665, 74] width 29 height 11
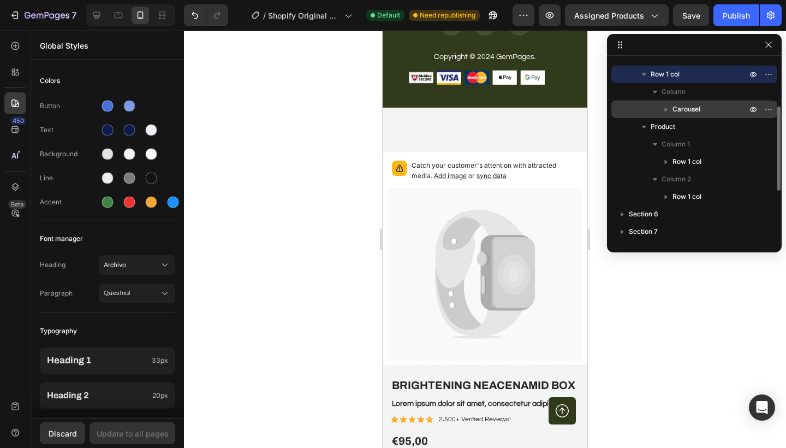
click at [678, 107] on span "Carousel" at bounding box center [687, 109] width 28 height 11
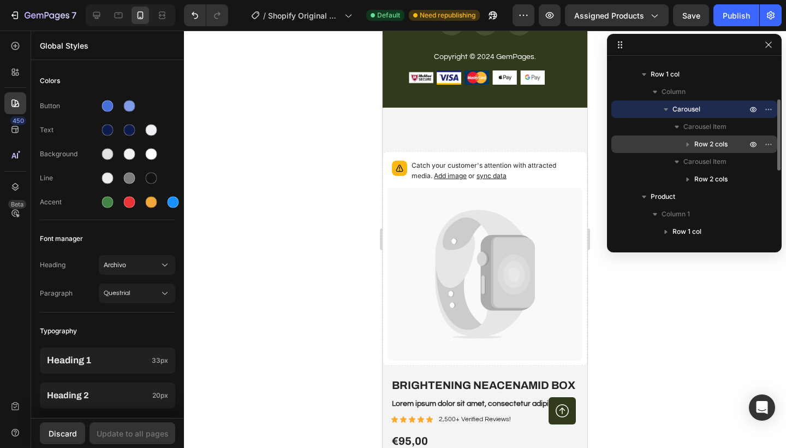
click at [705, 147] on span "Row 2 cols" at bounding box center [711, 144] width 33 height 11
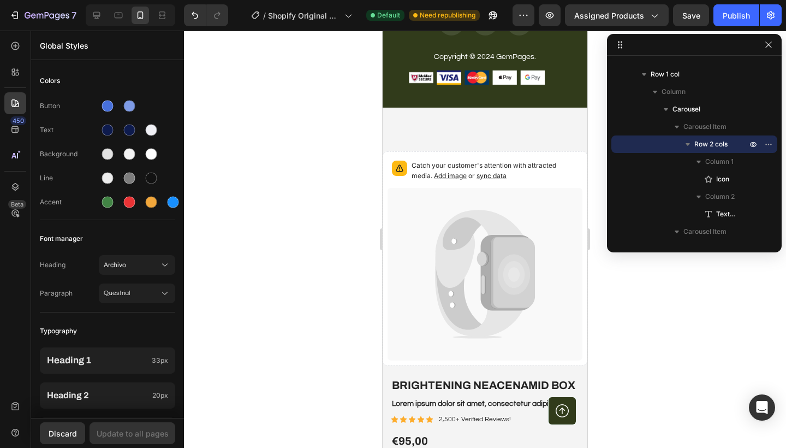
click at [254, 164] on div at bounding box center [485, 239] width 602 height 417
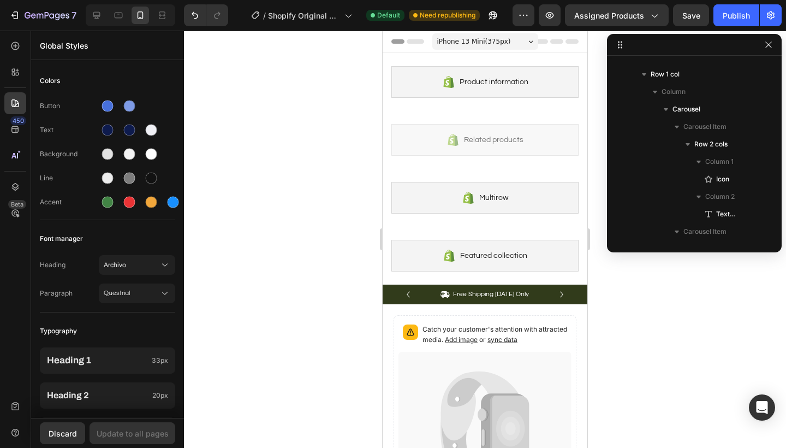
scroll to position [0, 0]
click at [18, 126] on icon at bounding box center [15, 129] width 11 height 11
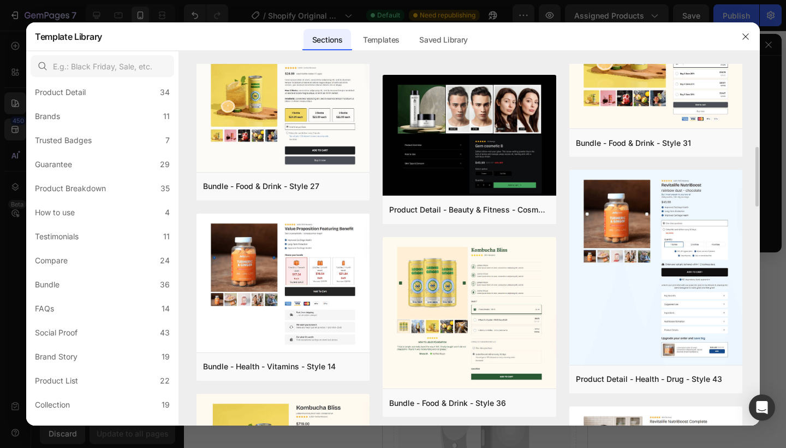
scroll to position [494, 0]
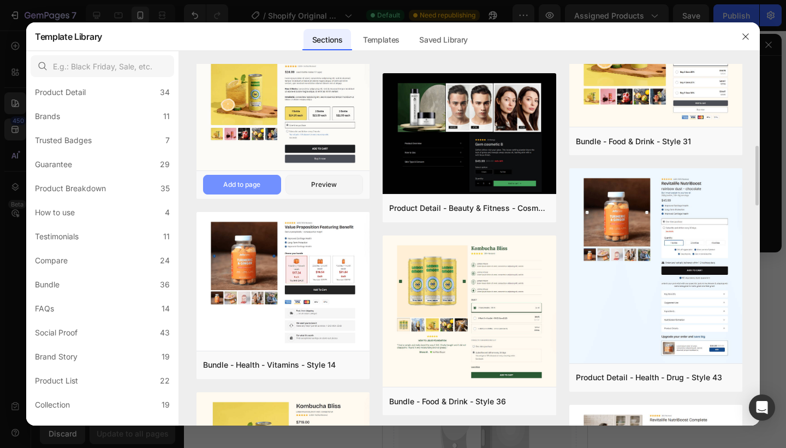
click at [260, 186] on div "Add to page" at bounding box center [241, 185] width 37 height 10
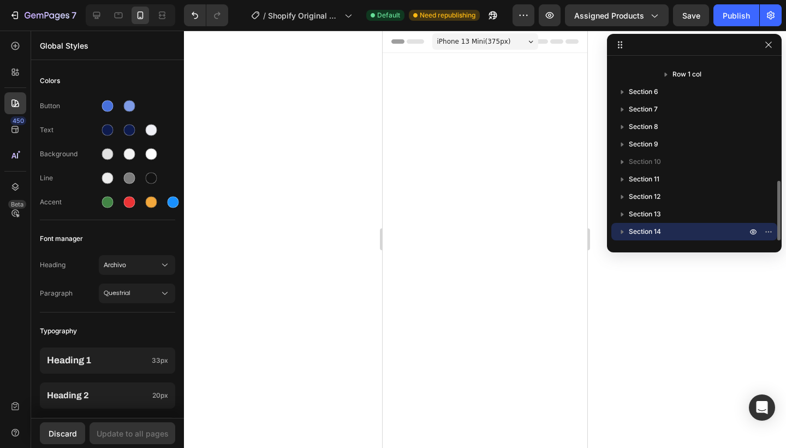
scroll to position [5771, 0]
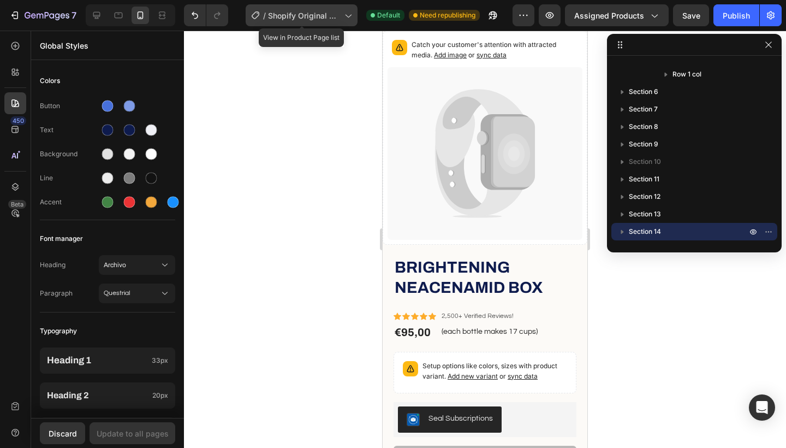
click at [310, 18] on span "Shopify Original Product Template" at bounding box center [304, 15] width 72 height 11
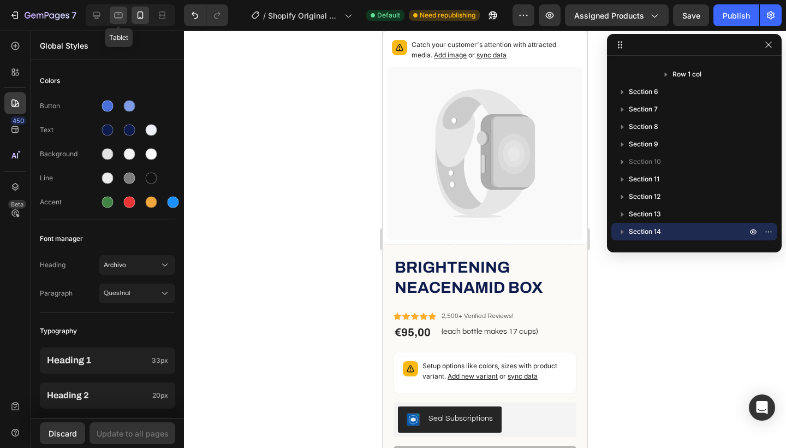
click at [123, 16] on icon at bounding box center [118, 15] width 11 height 11
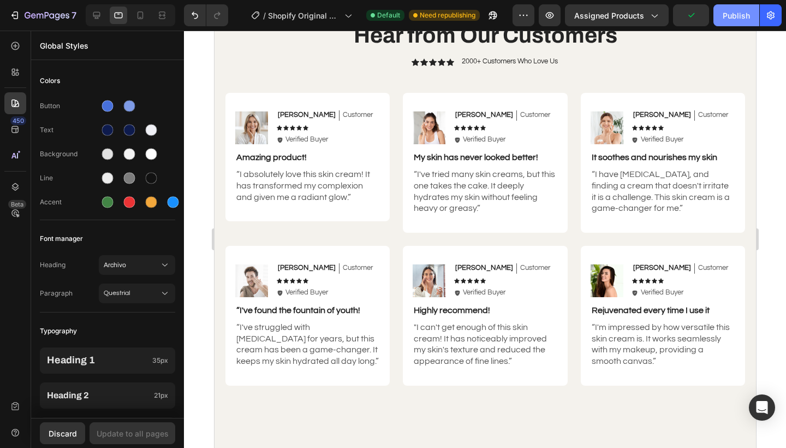
scroll to position [3261, 0]
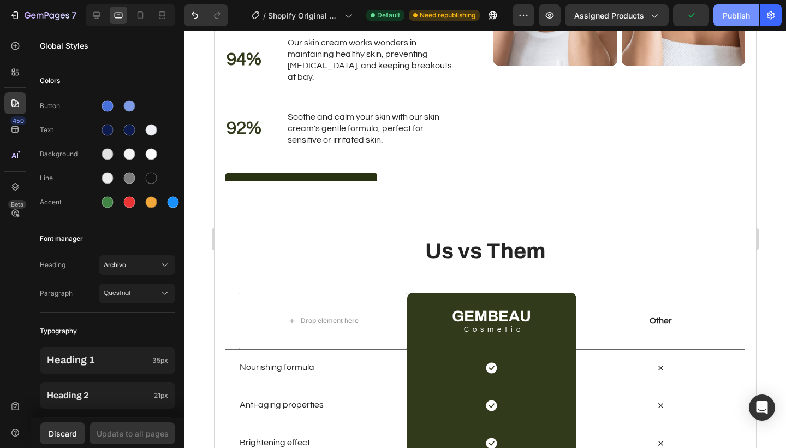
click at [731, 23] on button "Publish" at bounding box center [737, 15] width 46 height 22
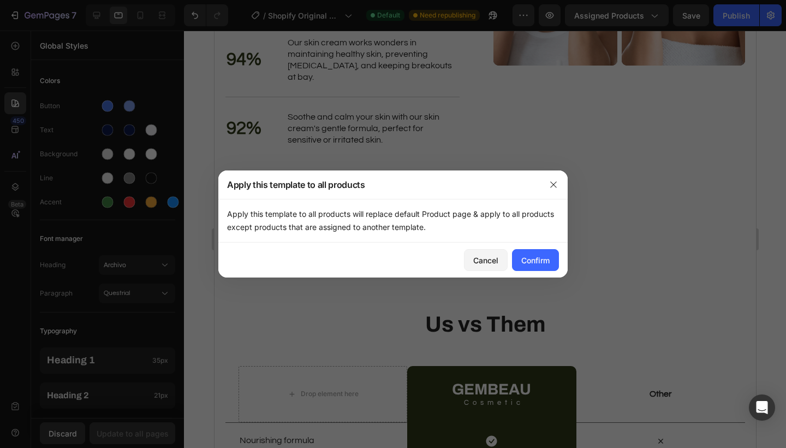
click at [633, 220] on div at bounding box center [393, 224] width 786 height 448
